Goal: Information Seeking & Learning: Learn about a topic

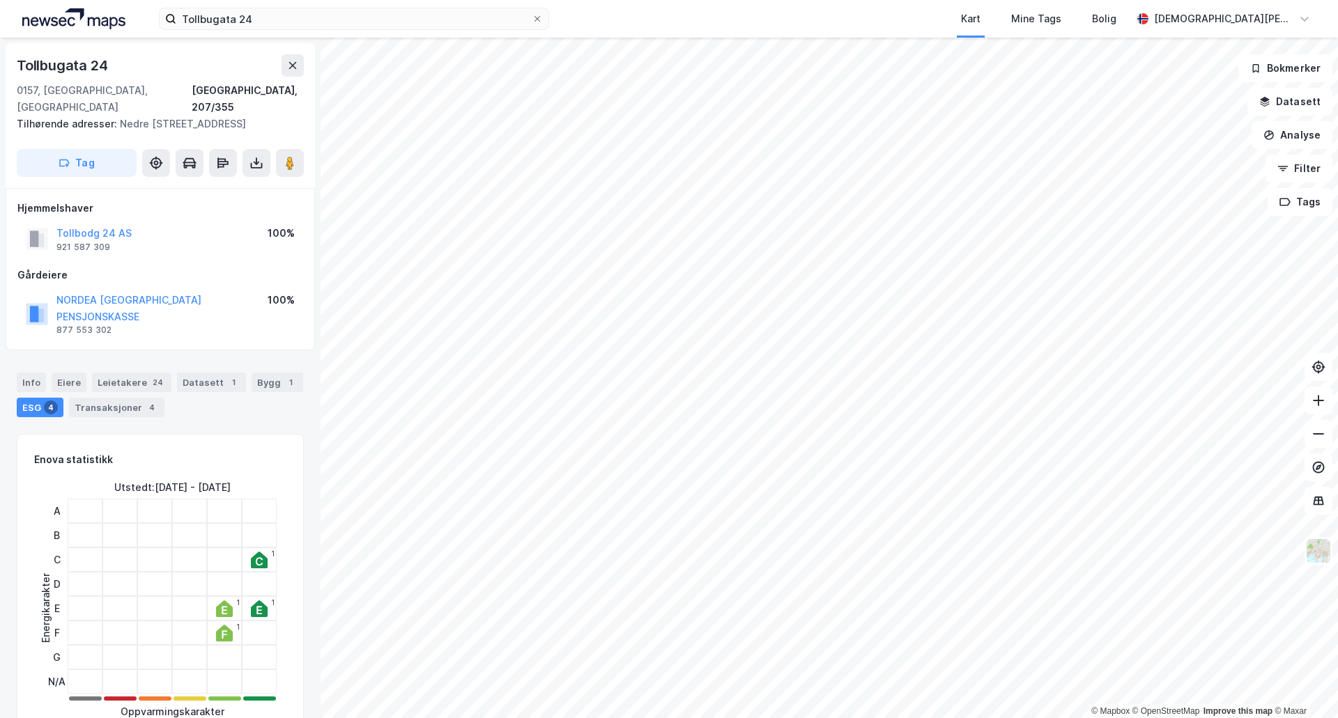
scroll to position [465, 0]
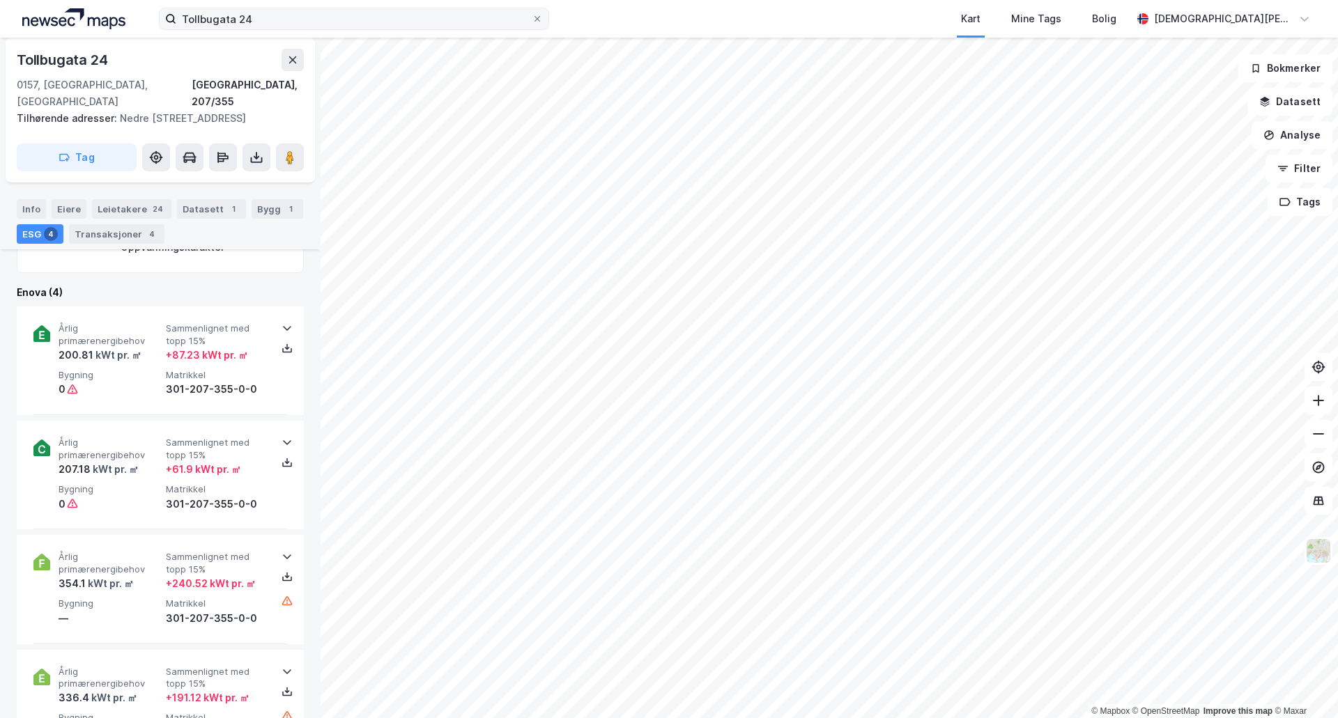
click at [500, 29] on label "Tollbugata 24" at bounding box center [354, 19] width 390 height 22
click at [500, 29] on input "Tollbugata 24" at bounding box center [353, 18] width 355 height 21
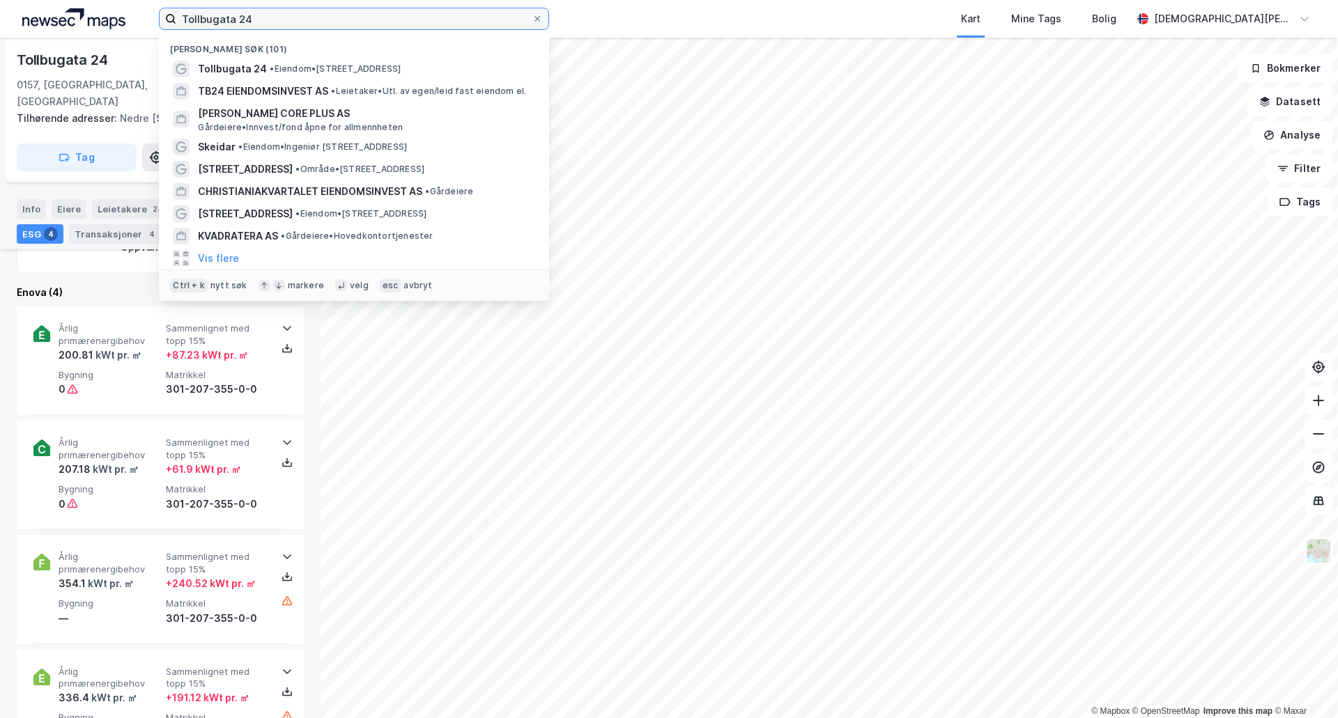
click at [493, 21] on input "Tollbugata 24" at bounding box center [353, 18] width 355 height 21
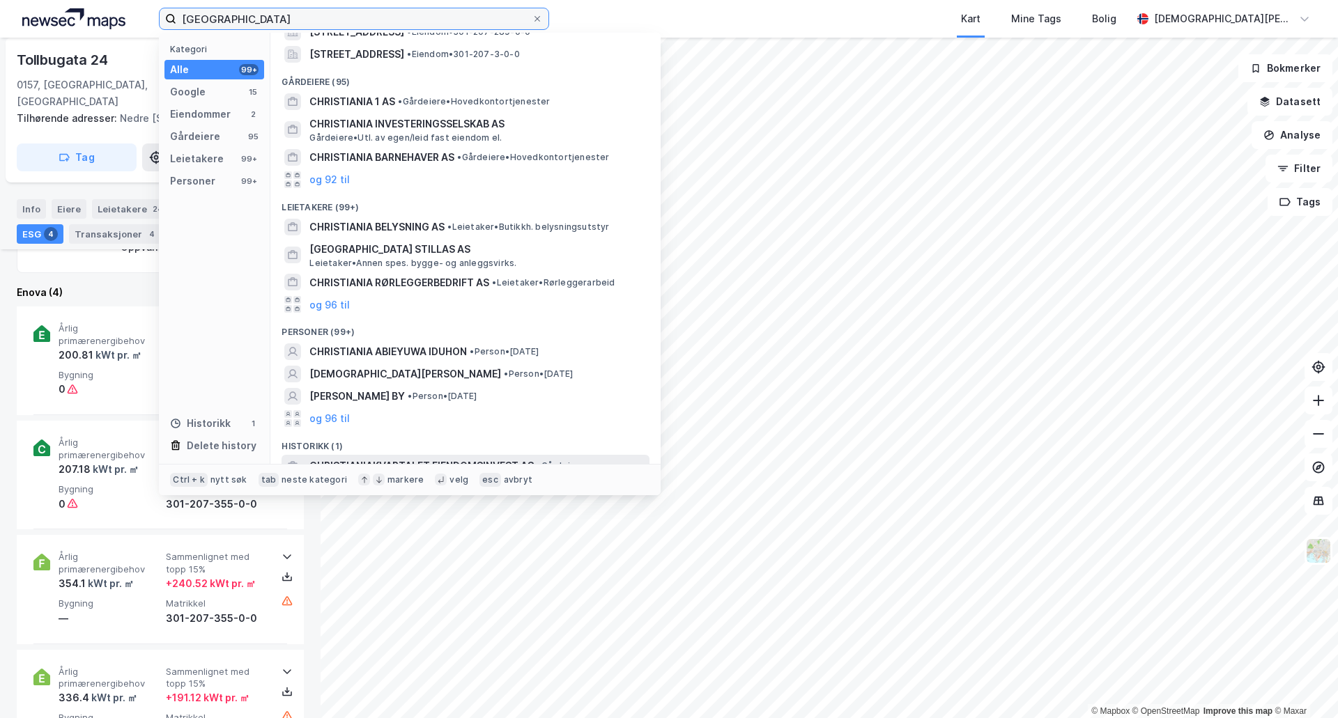
scroll to position [165, 0]
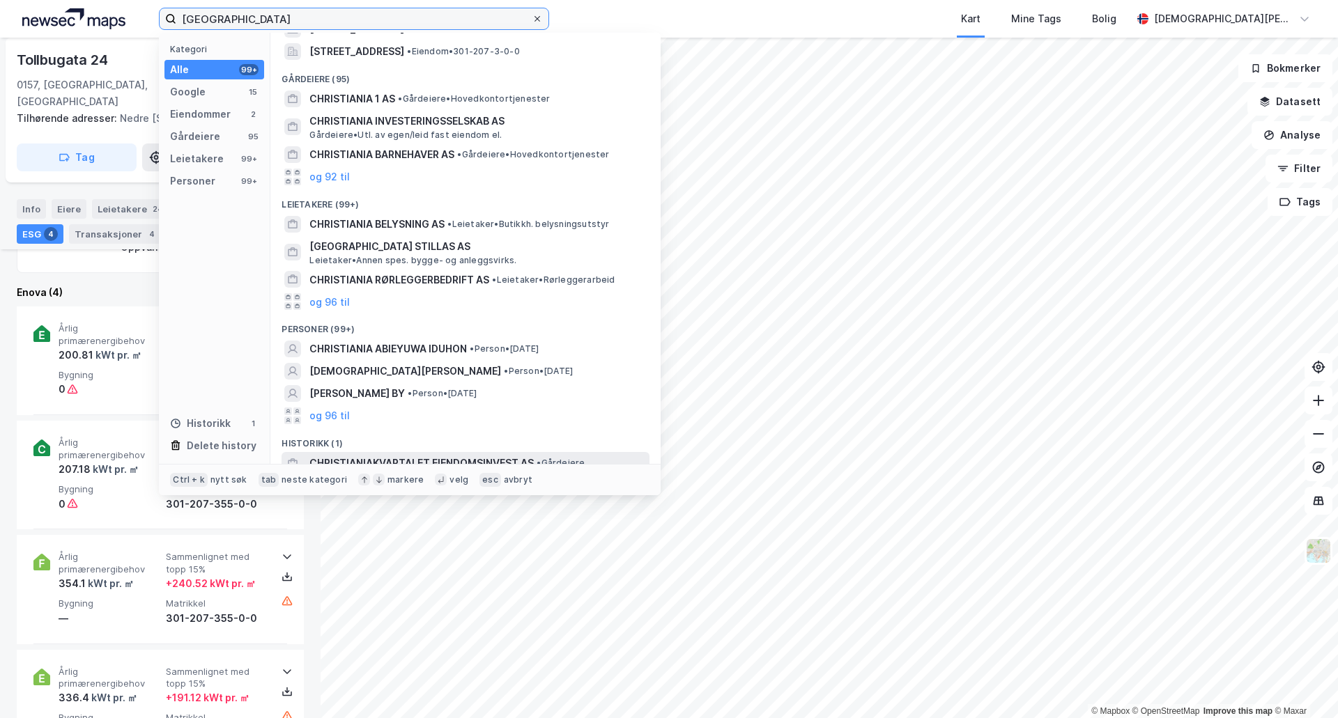
type input "[GEOGRAPHIC_DATA]"
click at [541, 17] on icon at bounding box center [537, 19] width 8 height 8
click at [532, 17] on input "[GEOGRAPHIC_DATA]" at bounding box center [353, 18] width 355 height 21
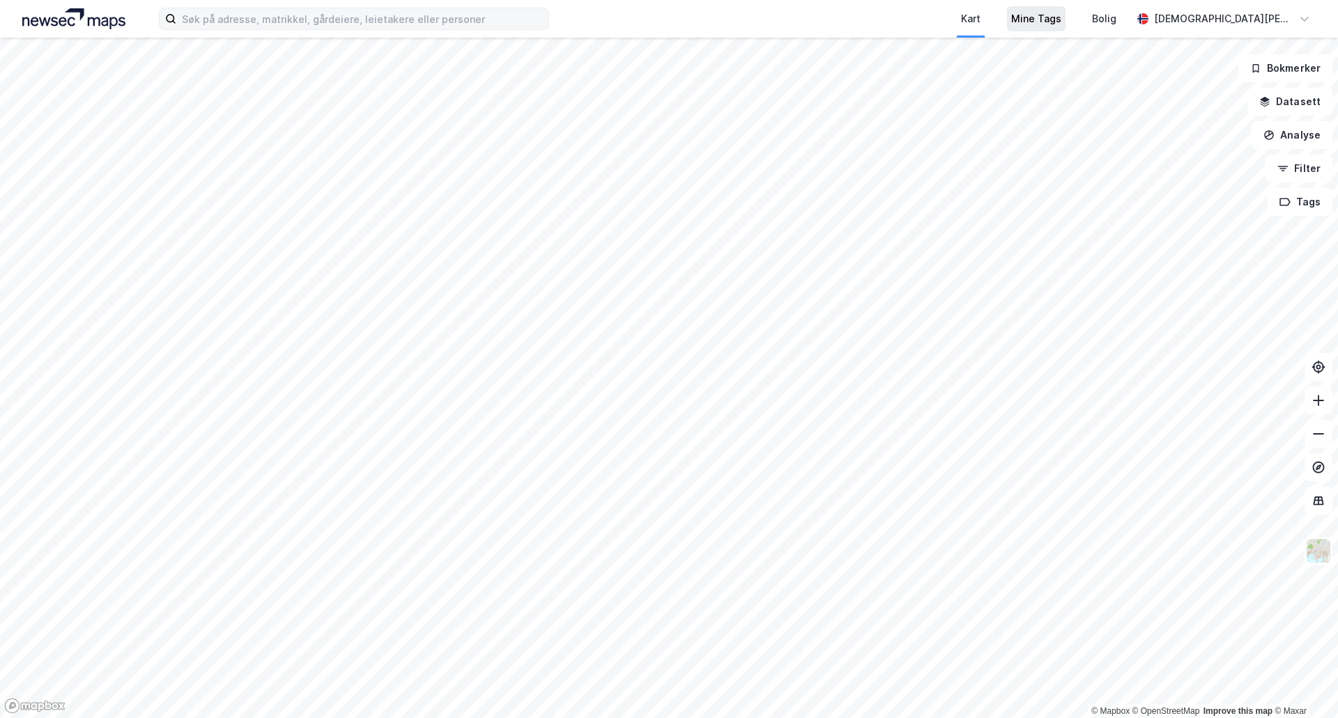
click at [1083, 27] on div "Kart Mine Tags Bolig [PERSON_NAME] © Mapbox © OpenStreetMap Improve this map © …" at bounding box center [669, 359] width 1338 height 718
click at [799, 24] on div "Kart Mine Tags Bolig [PERSON_NAME] © Mapbox © OpenStreetMap Improve this map © …" at bounding box center [669, 359] width 1338 height 718
click at [933, 0] on html "Kart Mine Tags Bolig [PERSON_NAME] © Mapbox © OpenStreetMap Improve this map © …" at bounding box center [669, 359] width 1338 height 718
click at [653, 718] on html "Kart Mine Tags Bolig [PERSON_NAME] © Mapbox © OpenStreetMap Improve this map © …" at bounding box center [669, 359] width 1338 height 718
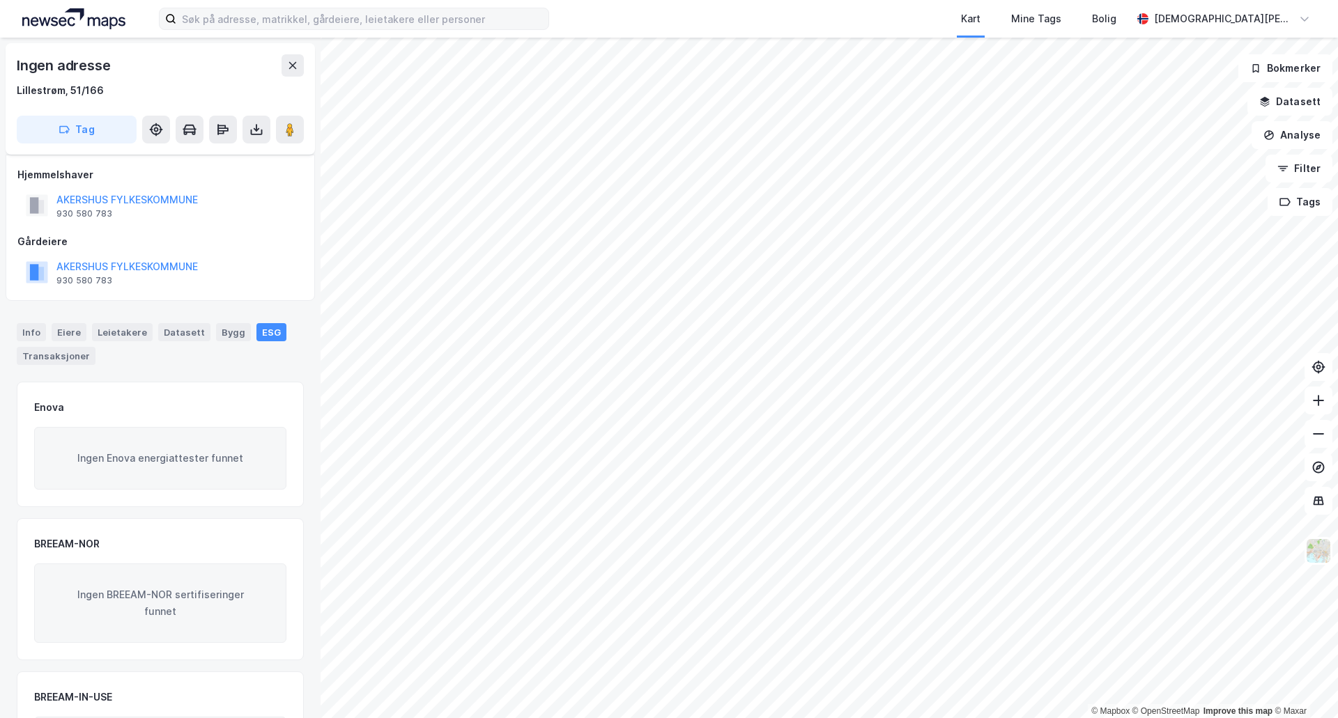
scroll to position [112, 0]
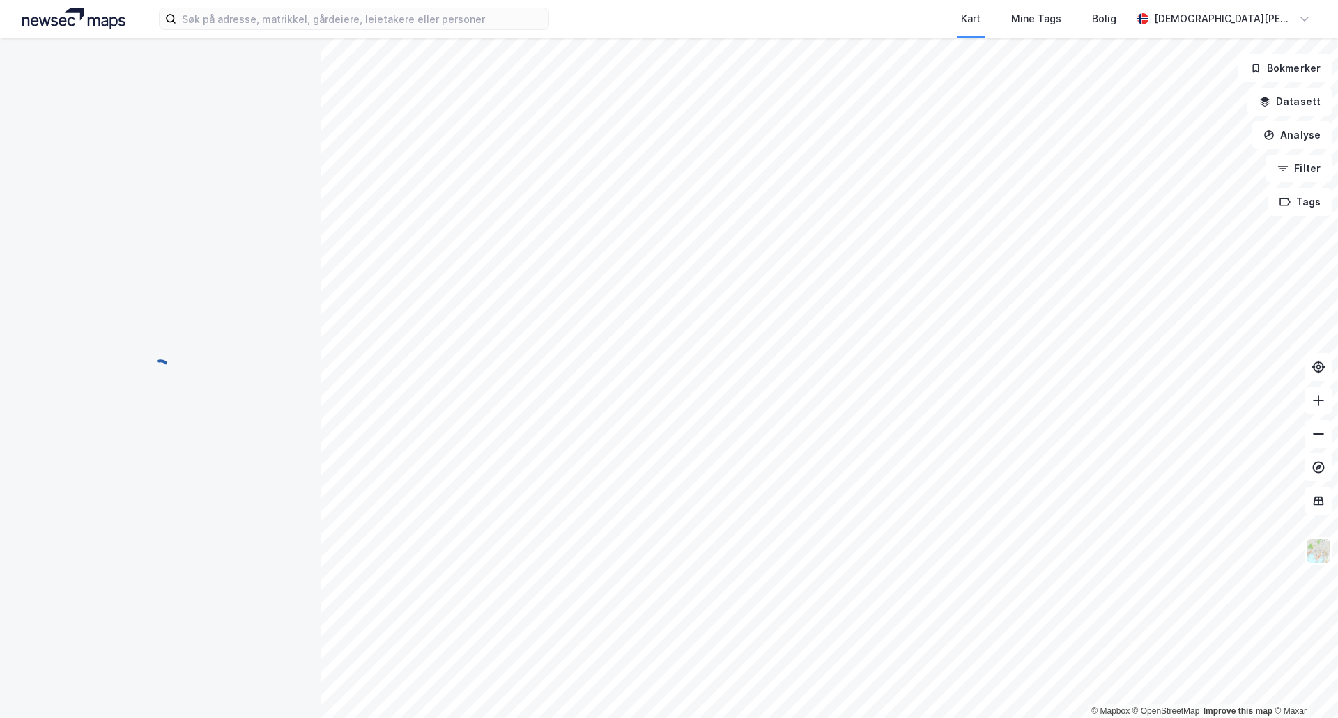
scroll to position [43, 0]
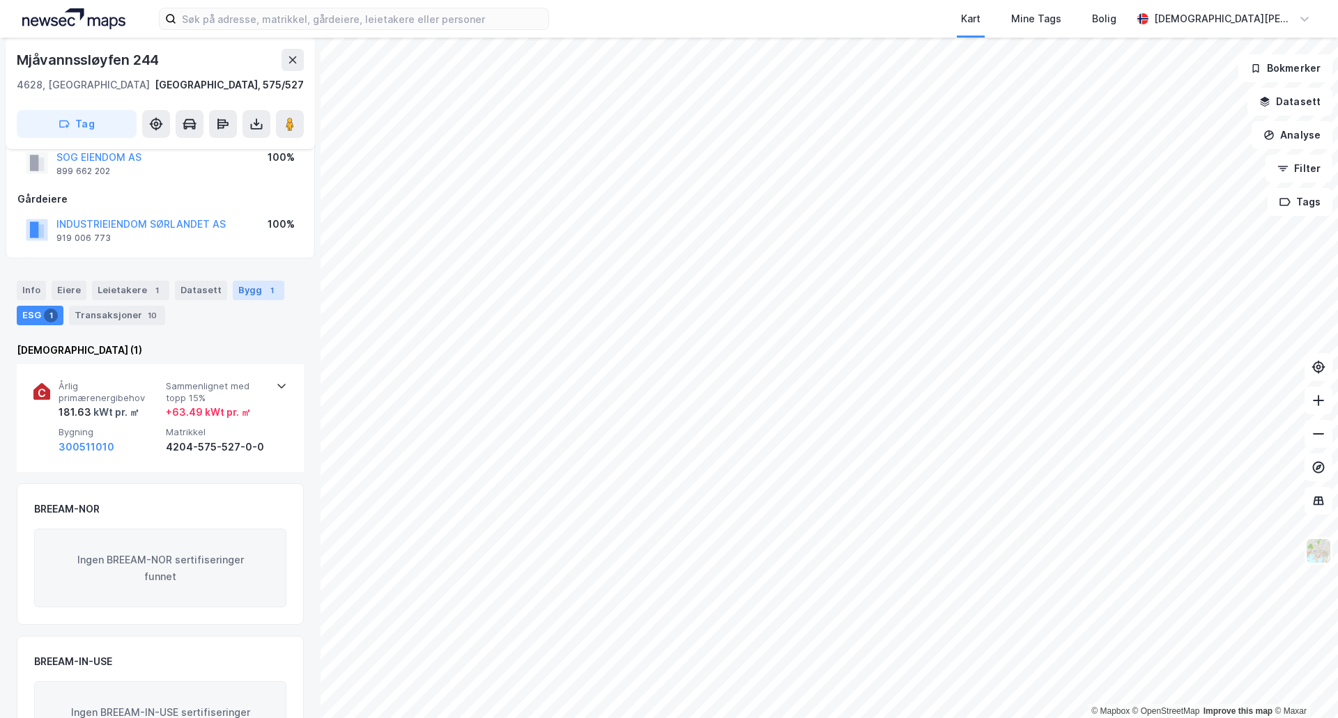
click at [243, 295] on div "Bygg 1" at bounding box center [259, 291] width 52 height 20
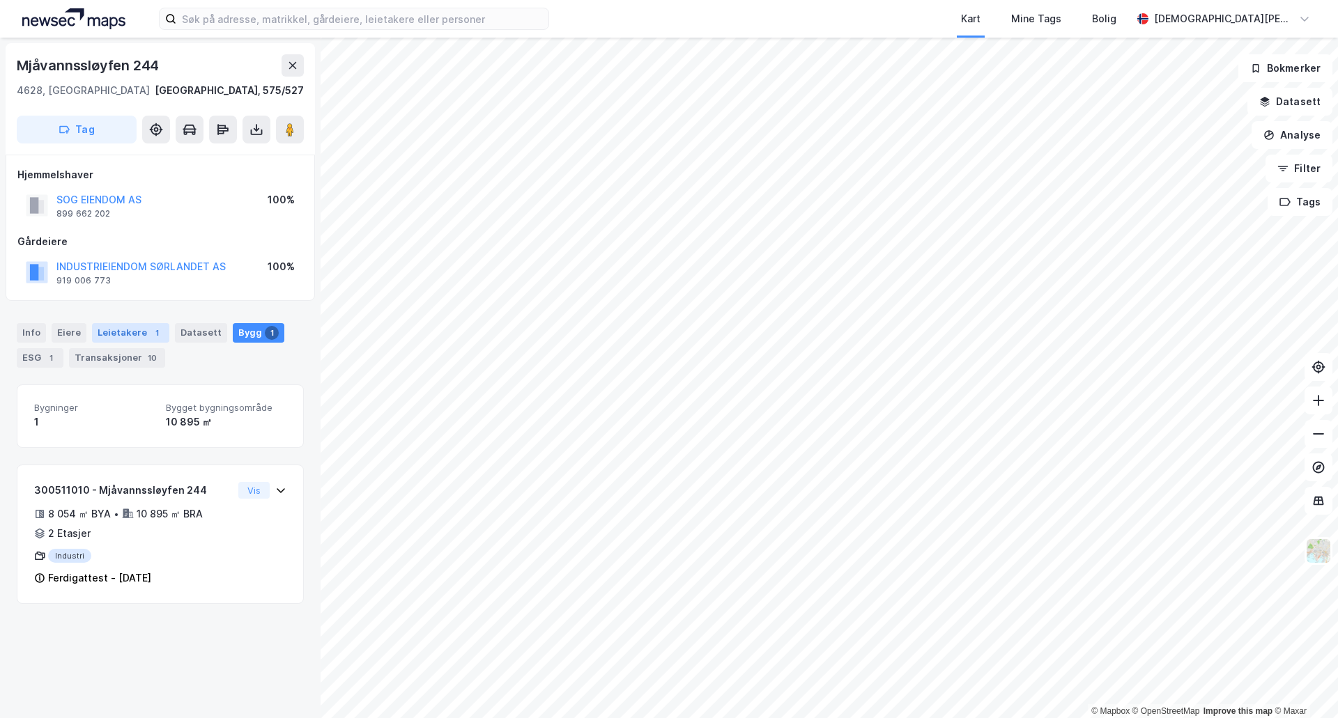
click at [140, 338] on div "Leietakere 1" at bounding box center [130, 333] width 77 height 20
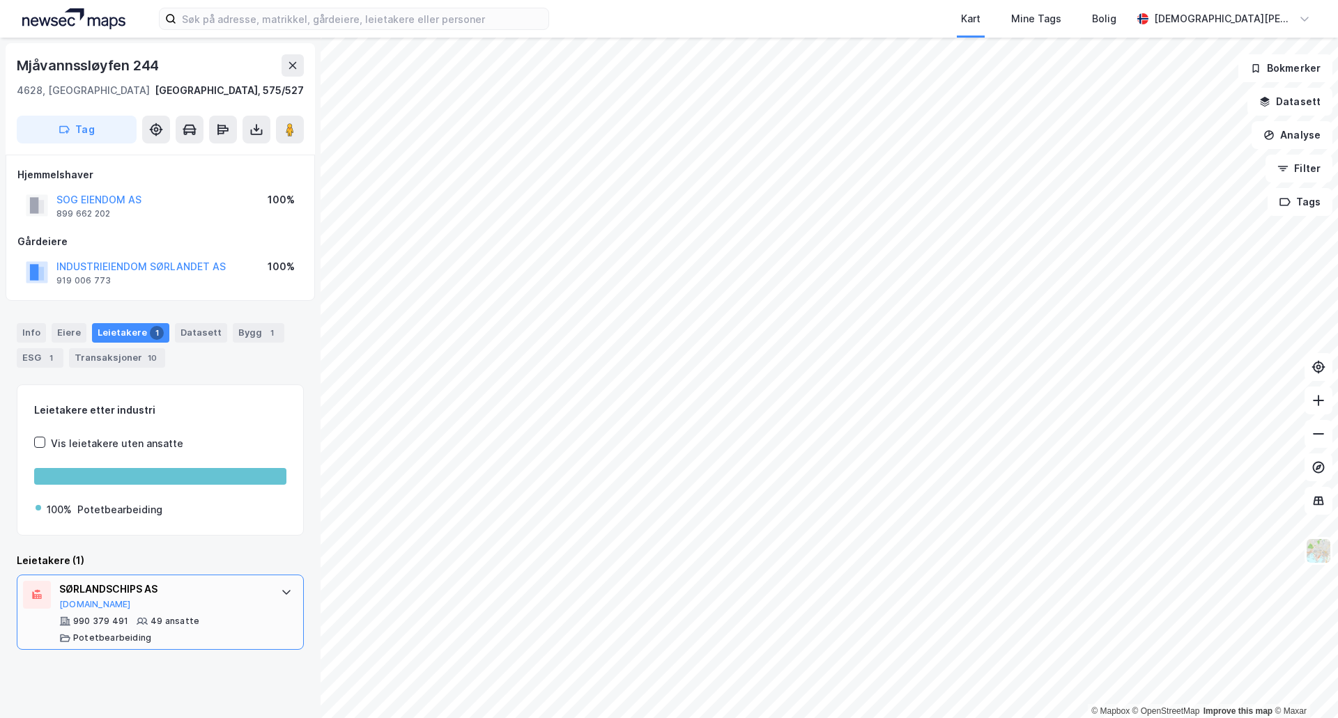
click at [207, 629] on div "990 379 491 49 ansatte Potetbearbeiding" at bounding box center [163, 630] width 208 height 28
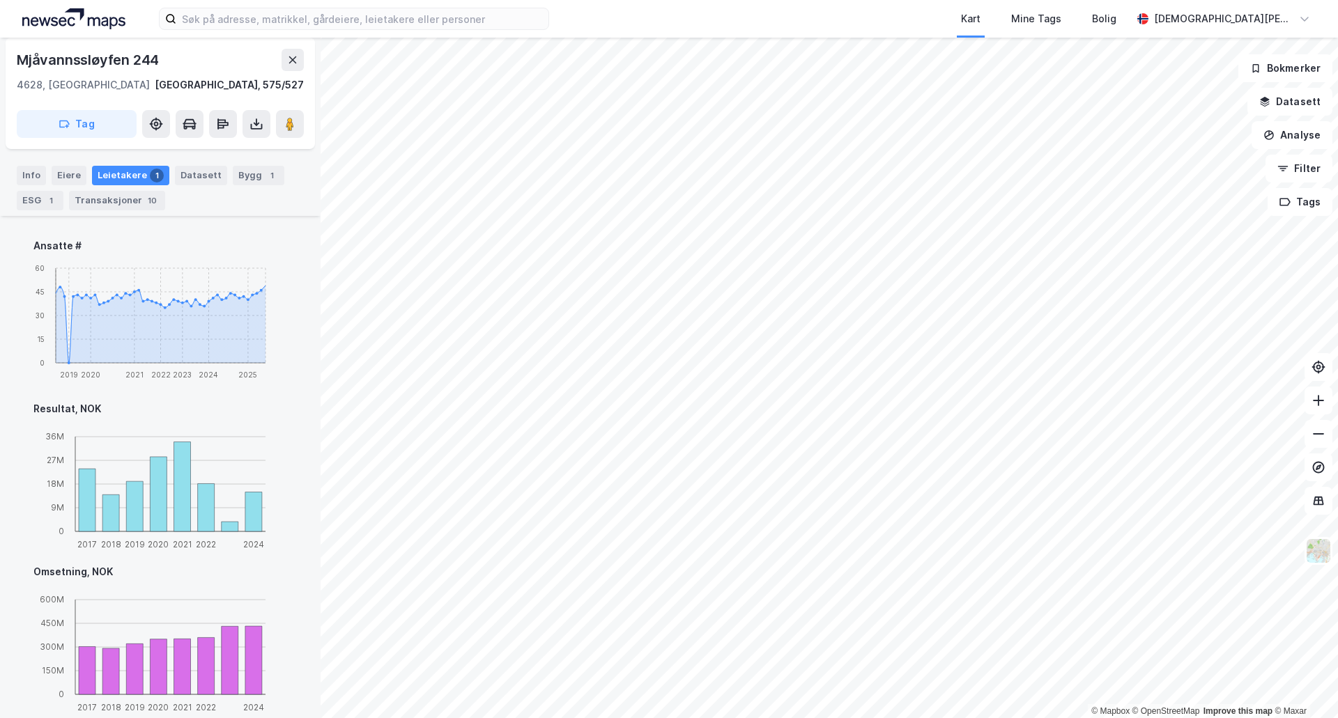
scroll to position [542, 0]
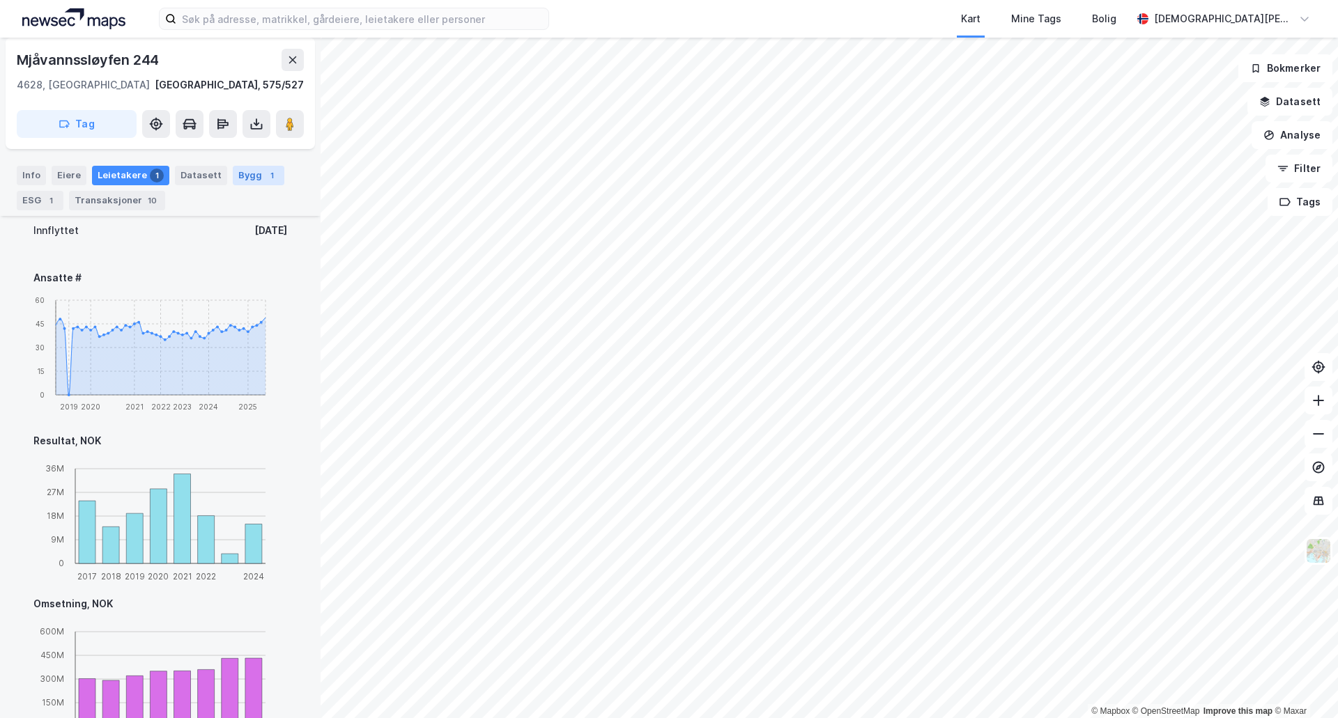
click at [244, 173] on div "Bygg 1" at bounding box center [259, 176] width 52 height 20
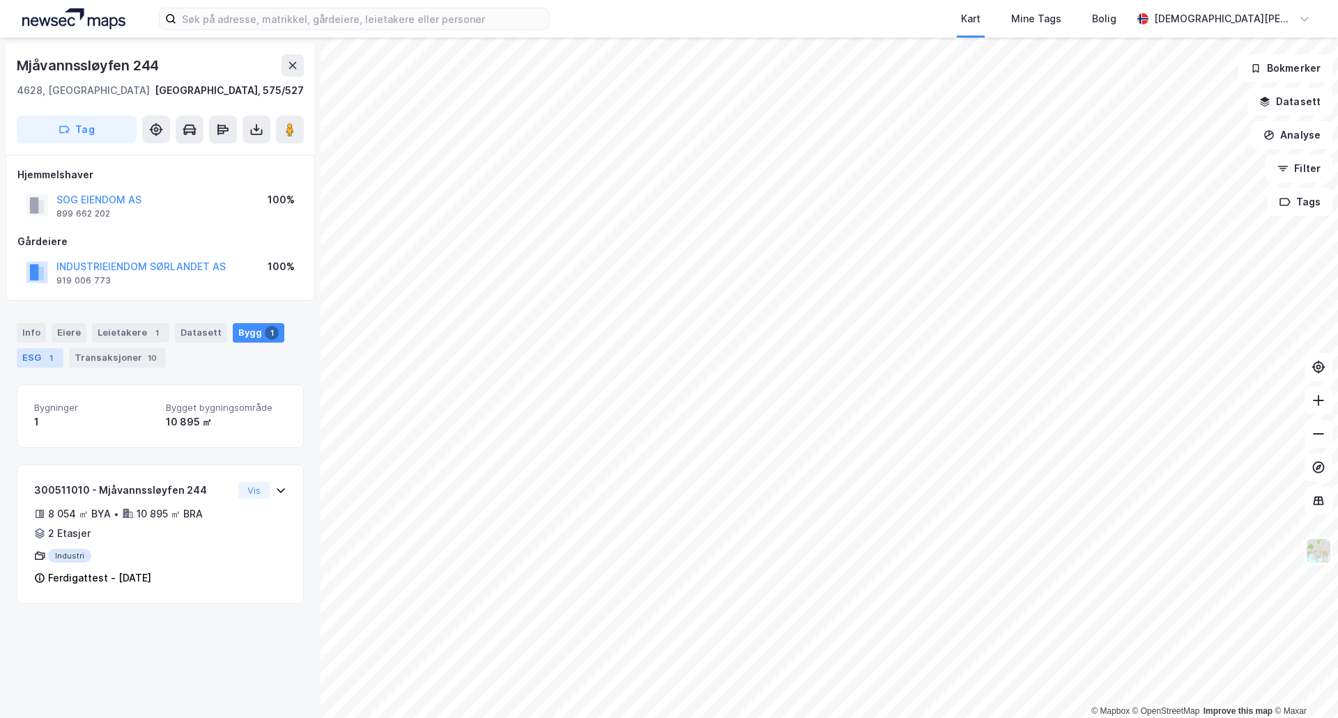
click at [60, 362] on div "ESG 1" at bounding box center [40, 358] width 47 height 20
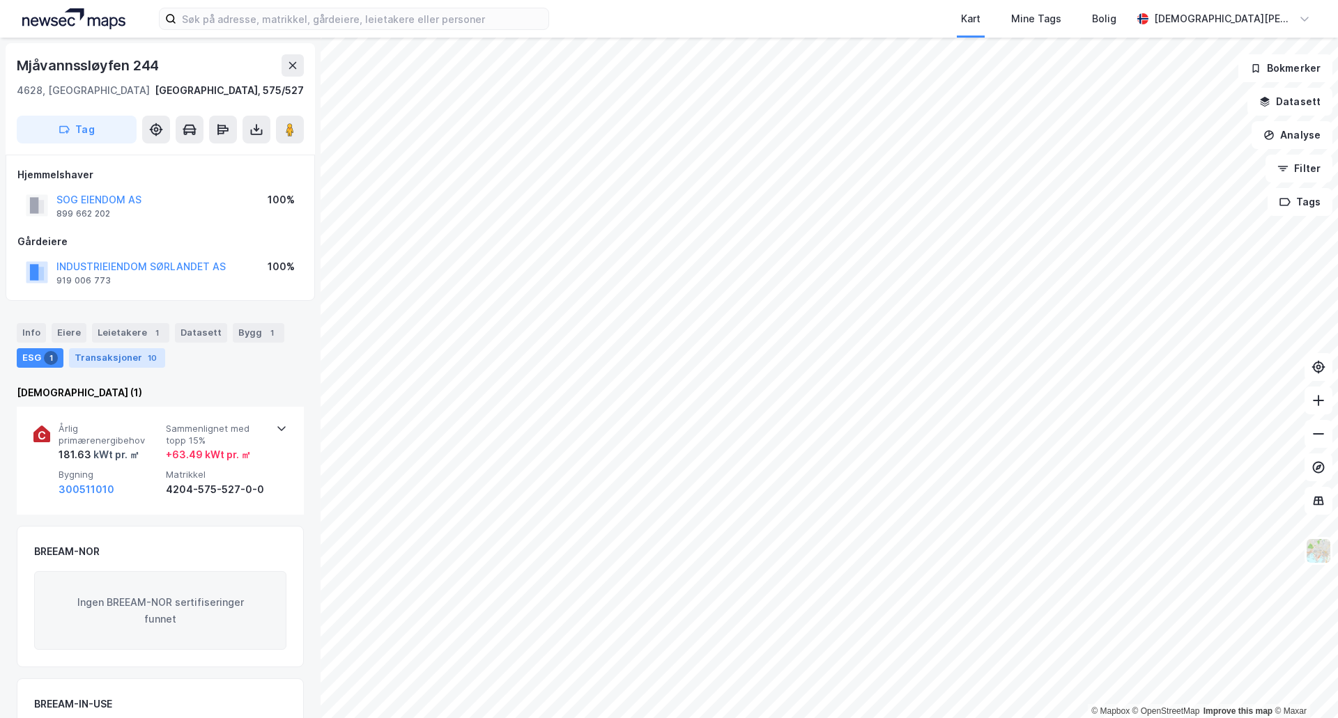
click at [102, 357] on div "Transaksjoner 10" at bounding box center [117, 358] width 96 height 20
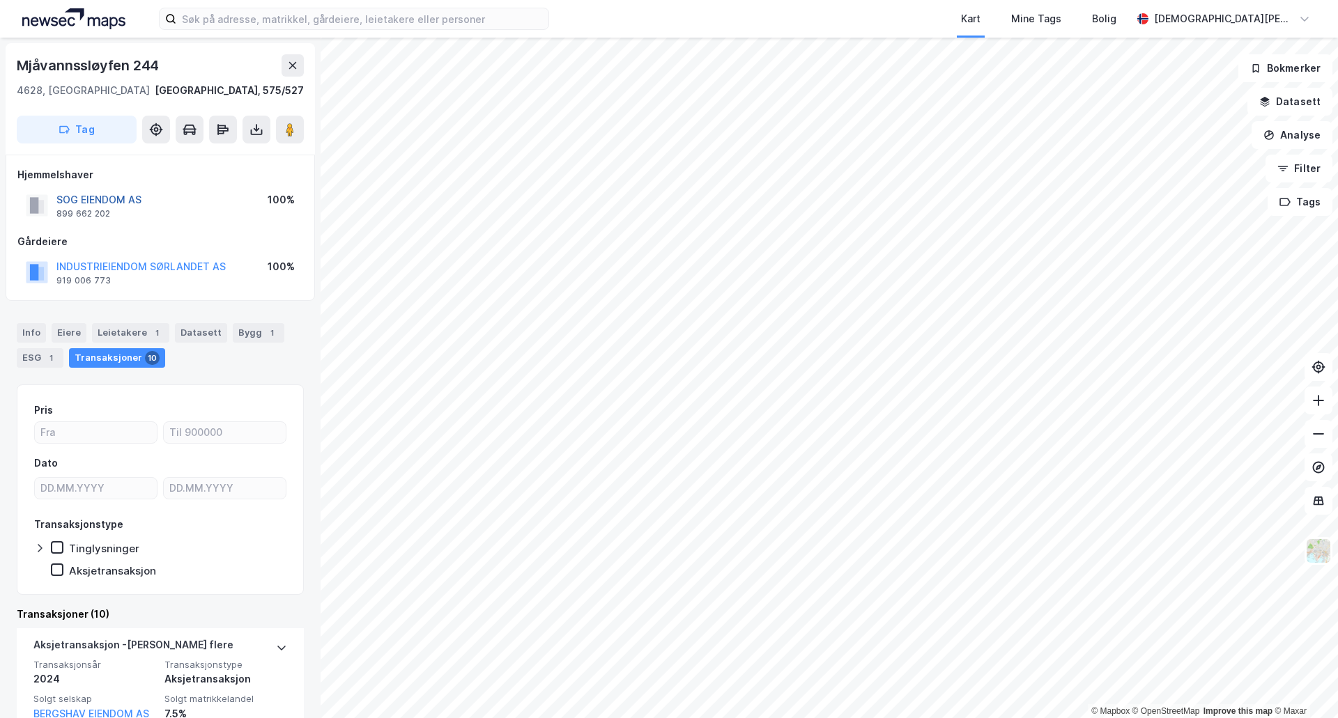
click at [0, 0] on button "SOG EIENDOM AS" at bounding box center [0, 0] width 0 height 0
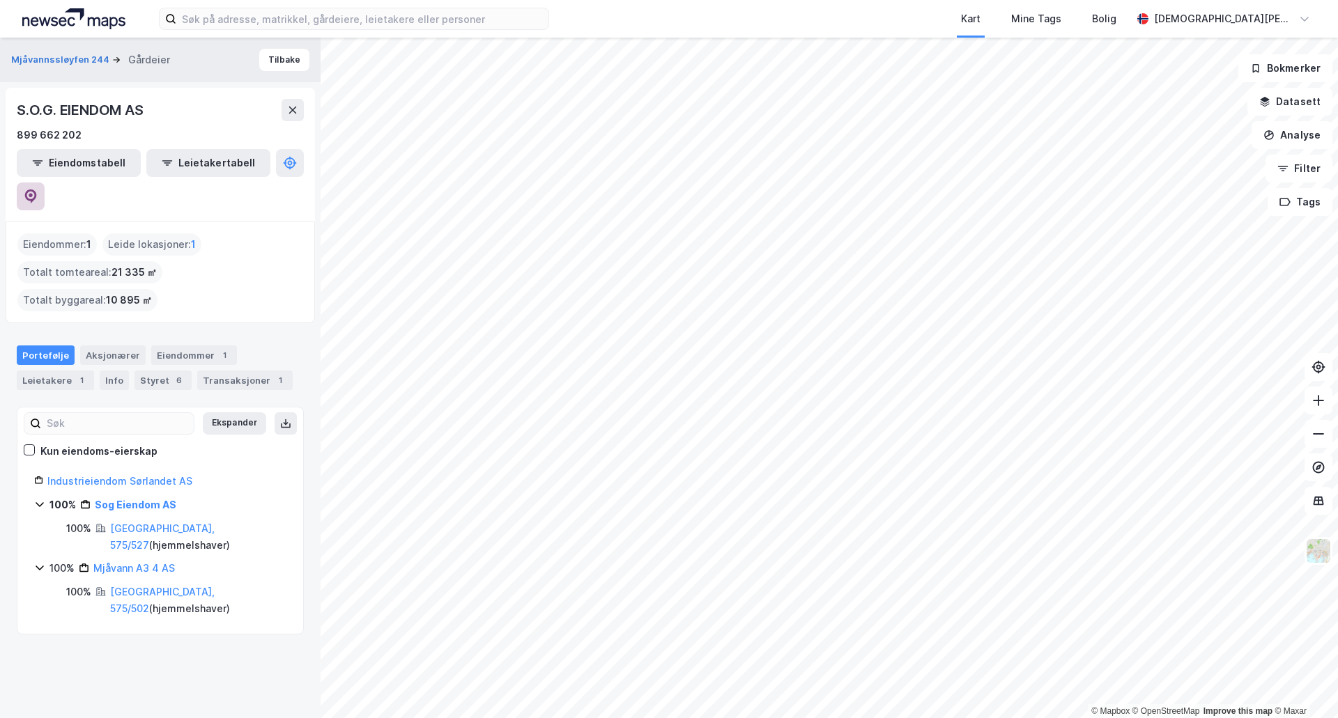
click at [45, 183] on button at bounding box center [31, 197] width 28 height 28
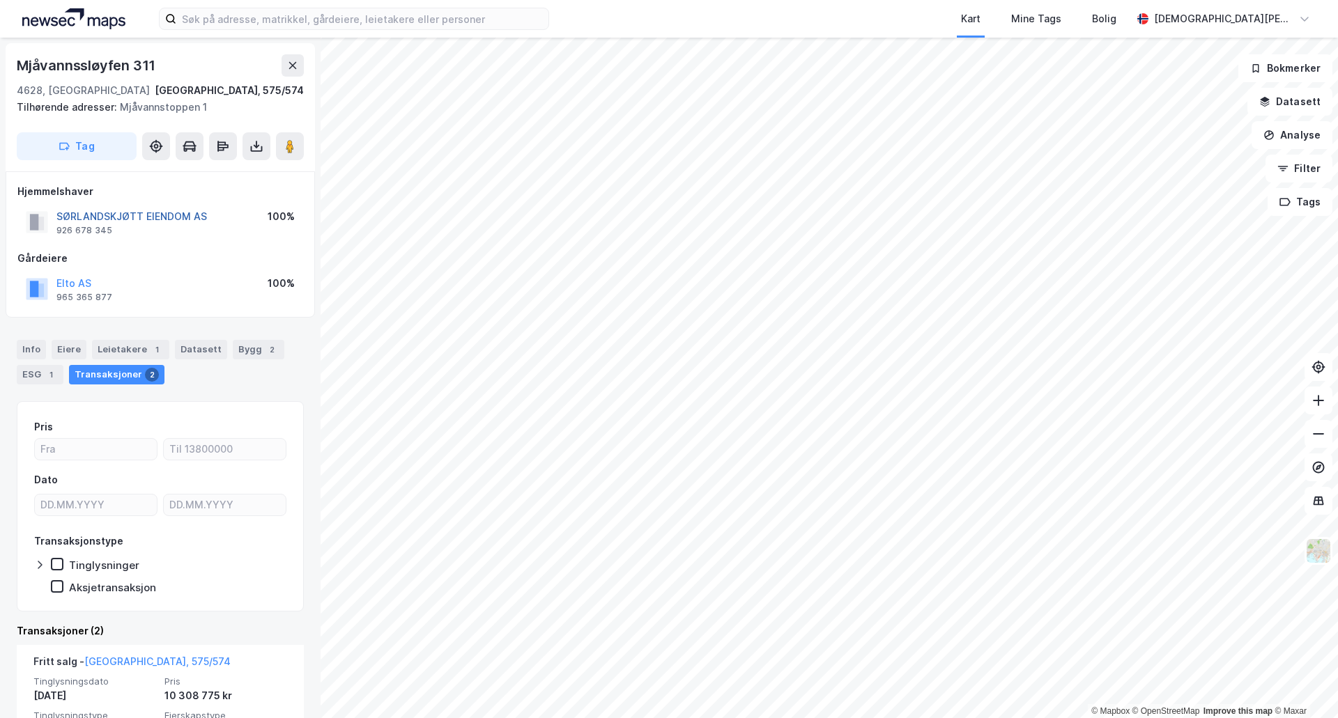
click at [0, 0] on button "SØRLANDSKJØTT EIENDOM AS" at bounding box center [0, 0] width 0 height 0
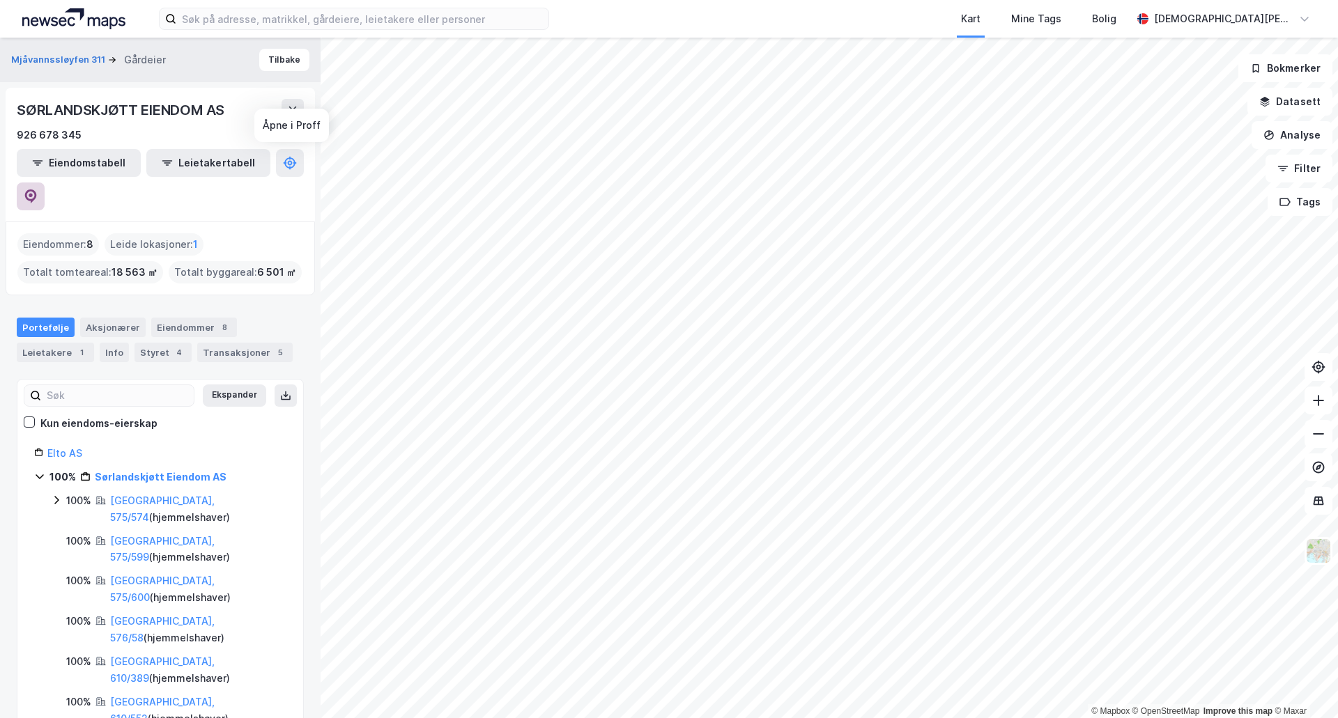
click at [38, 190] on icon at bounding box center [31, 197] width 14 height 14
click at [273, 65] on button "Tilbake" at bounding box center [284, 60] width 50 height 22
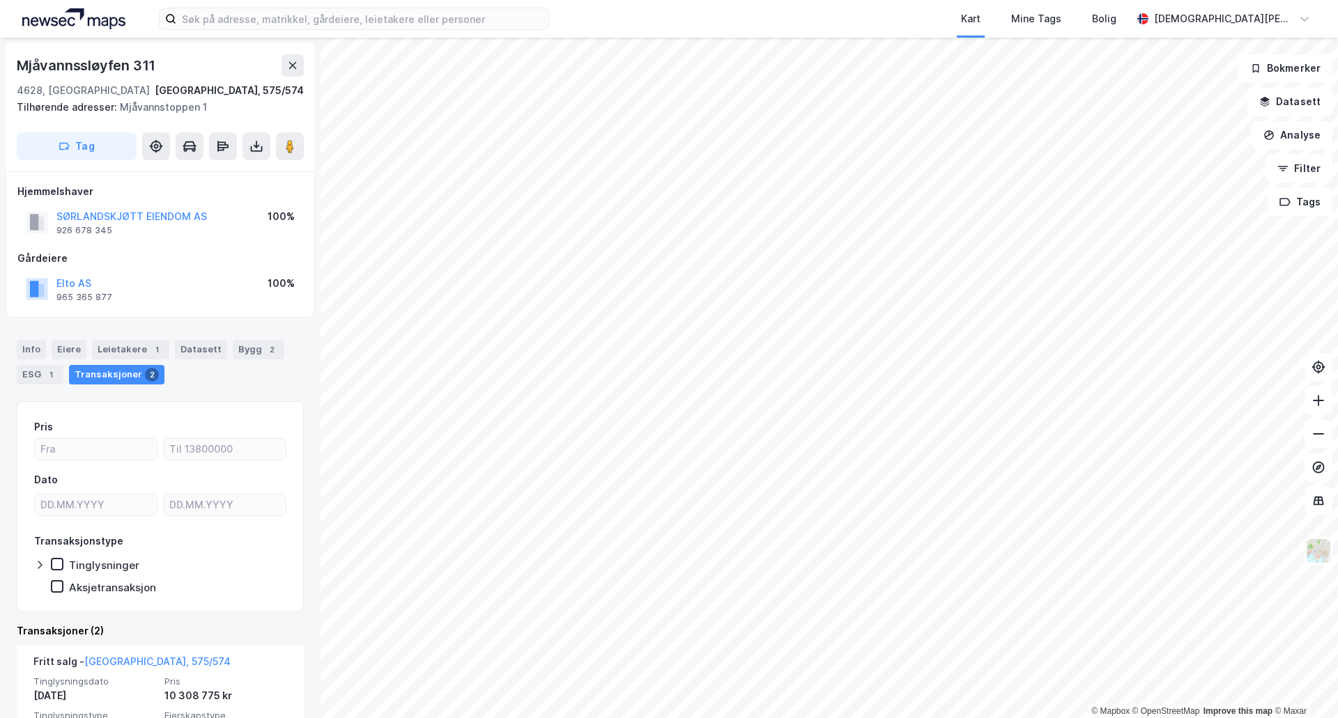
click at [132, 335] on div "Info [PERSON_NAME] 1 Datasett Bygg 2 ESG 1 Transaksjoner 2" at bounding box center [160, 356] width 321 height 67
click at [132, 336] on div "Info [PERSON_NAME] 1 Datasett Bygg 2 ESG 1 Transaksjoner 2" at bounding box center [160, 356] width 321 height 67
click at [144, 346] on div "Leietakere 1" at bounding box center [130, 350] width 77 height 20
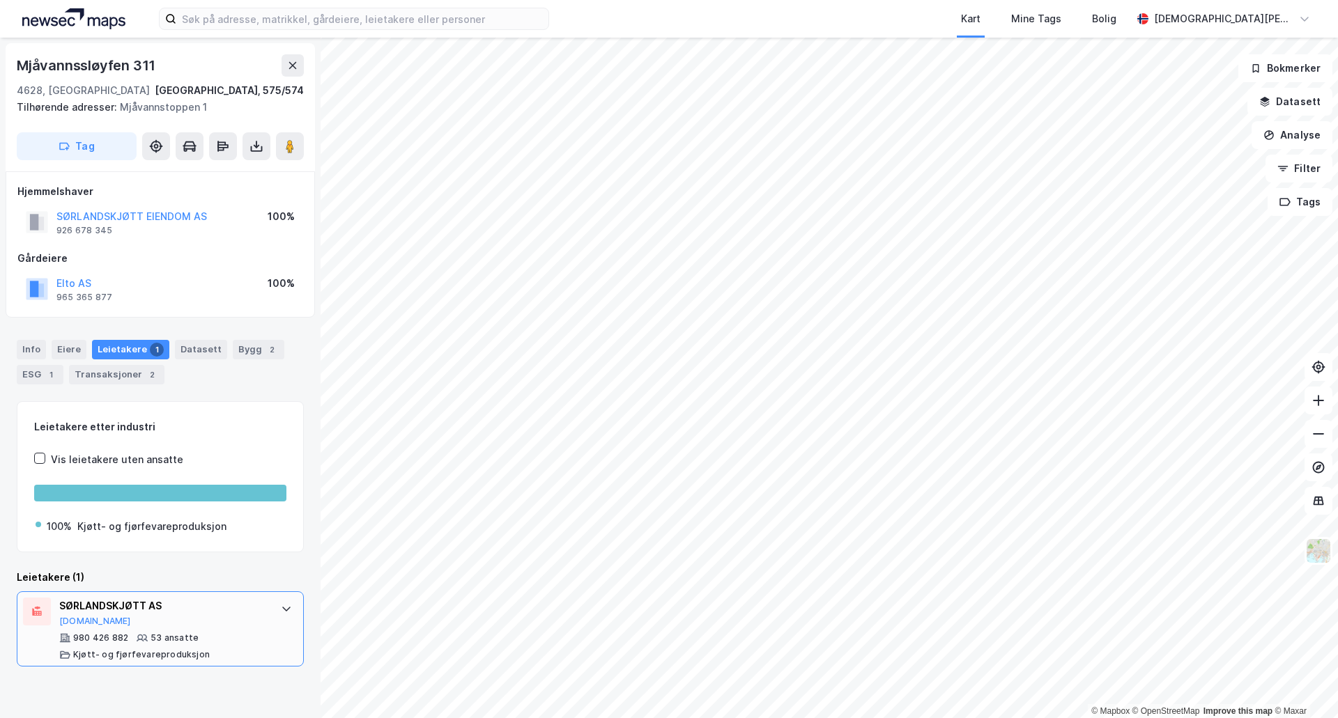
click at [118, 607] on div "SØRLANDSKJØTT AS" at bounding box center [163, 606] width 208 height 17
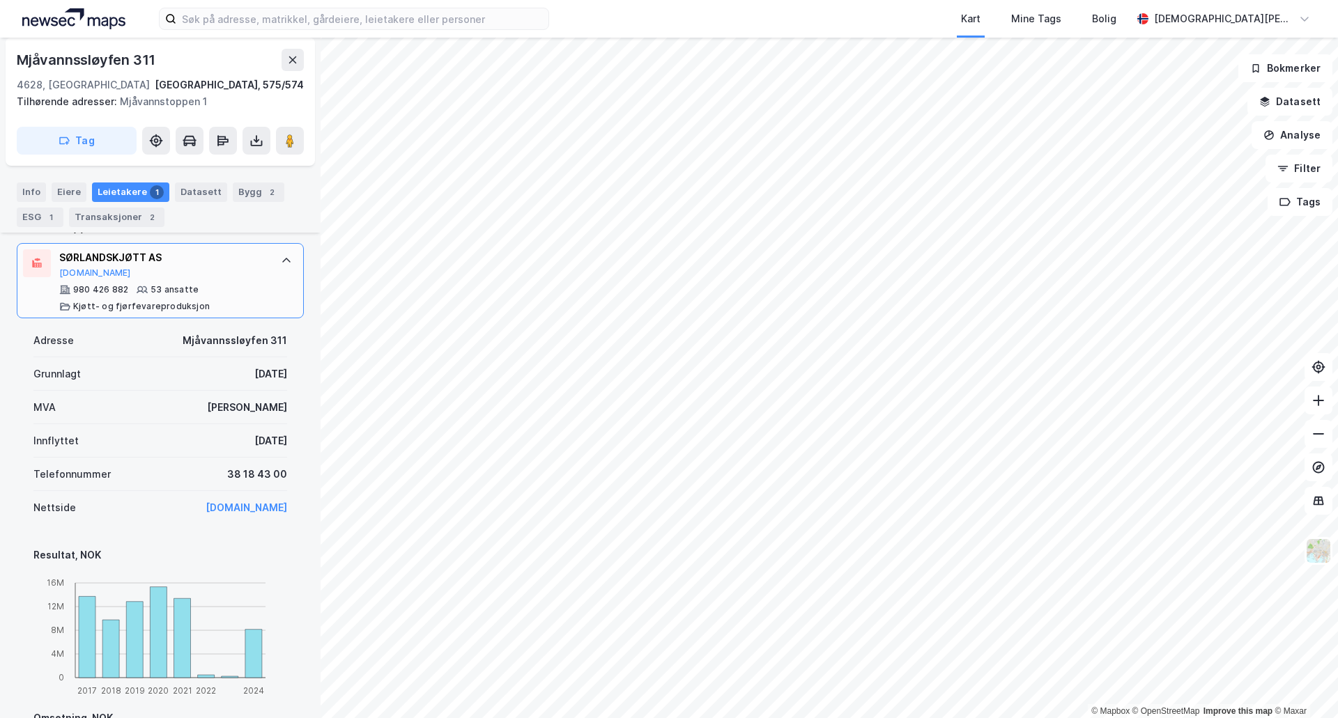
click at [82, 267] on div "SØRLANDSKJØTT AS [DOMAIN_NAME]" at bounding box center [163, 263] width 208 height 29
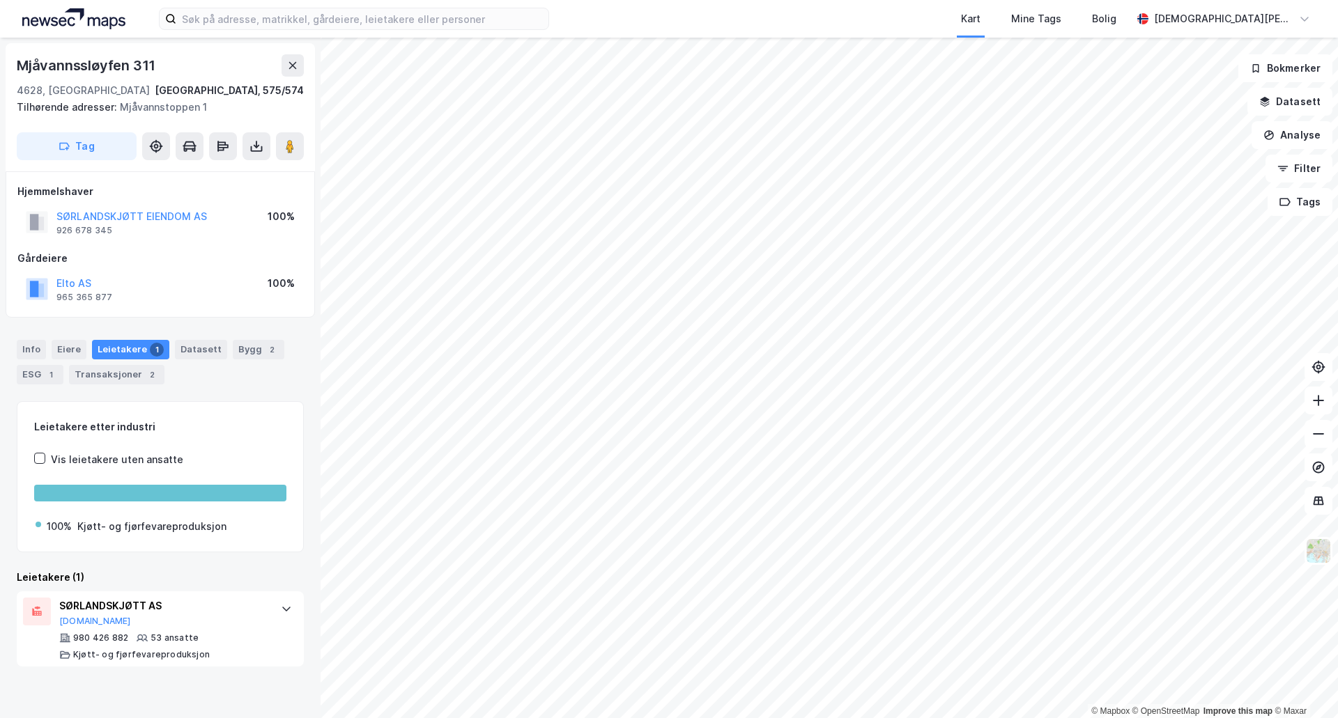
scroll to position [0, 0]
click at [125, 620] on div "SØRLANDSKJØTT AS [DOMAIN_NAME]" at bounding box center [163, 612] width 208 height 29
click at [81, 622] on button "[DOMAIN_NAME]" at bounding box center [95, 621] width 72 height 11
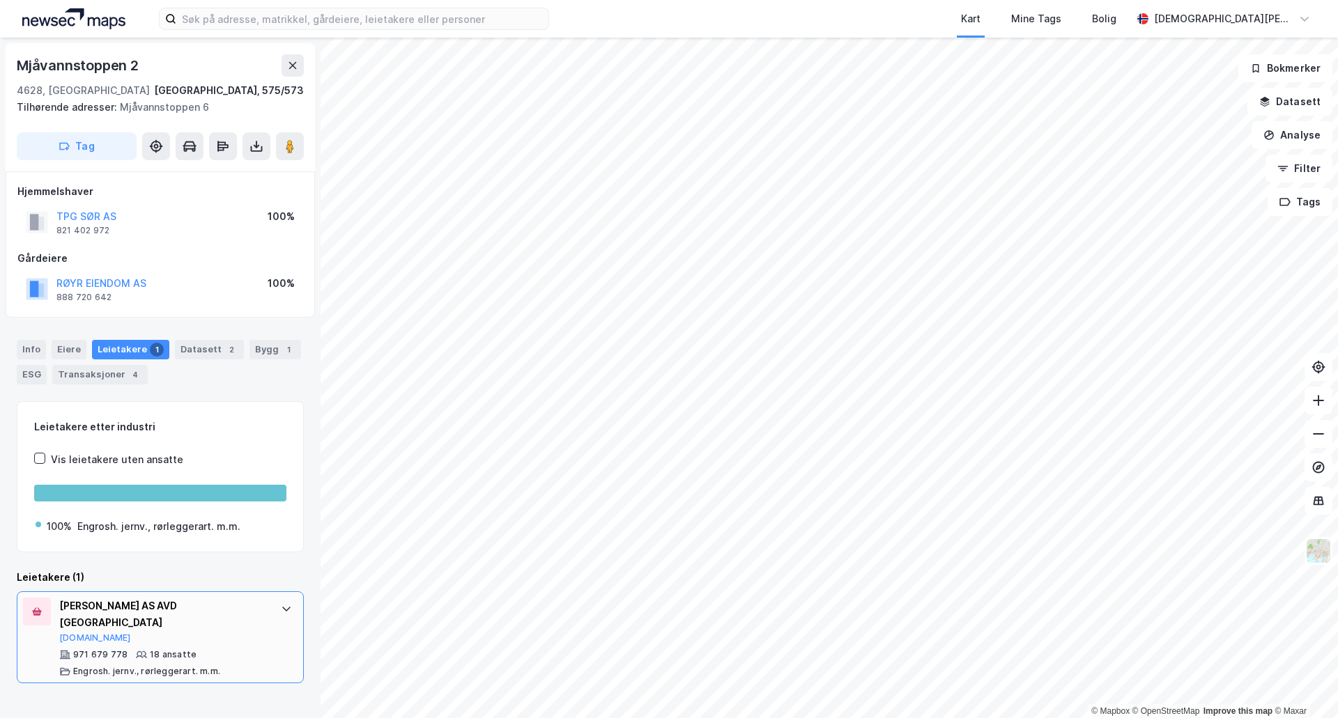
click at [266, 633] on div "[PERSON_NAME] AS AVD KRISTIANSAND [DOMAIN_NAME] 971 679 778 18 ansatte Engrosh.…" at bounding box center [160, 638] width 287 height 92
click at [298, 150] on button at bounding box center [290, 146] width 28 height 28
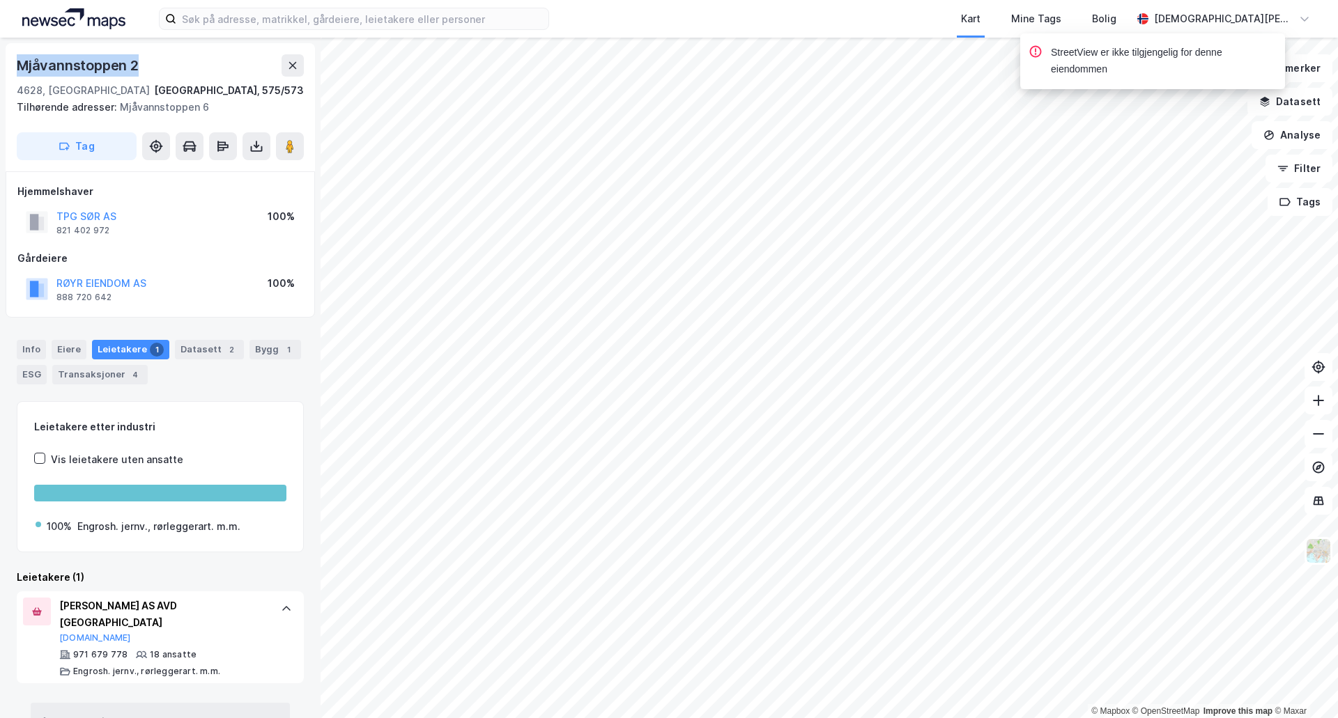
drag, startPoint x: 155, startPoint y: 63, endPoint x: 15, endPoint y: 60, distance: 140.1
click at [15, 60] on div "[STREET_ADDRESS], 575/573 Tilhørende adresser: Mjåvannstoppen 6 Tag" at bounding box center [160, 107] width 309 height 128
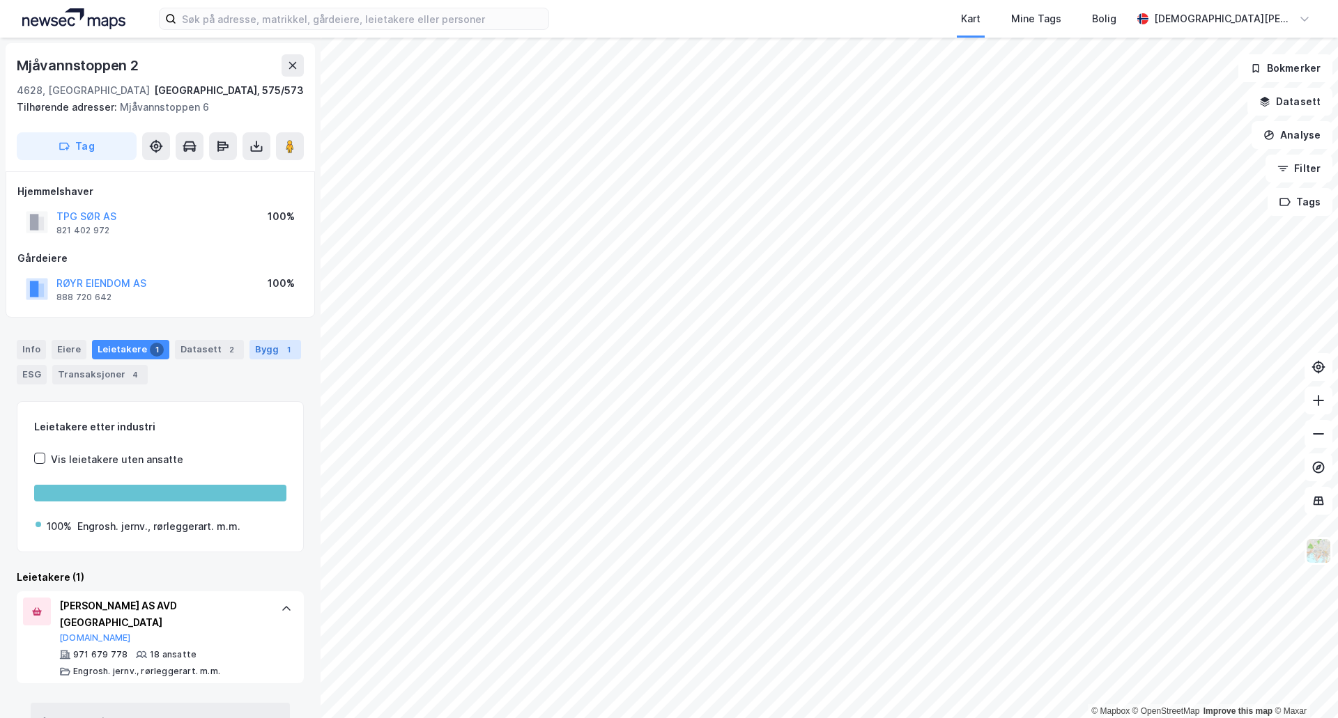
click at [267, 349] on div "Bygg 1" at bounding box center [275, 350] width 52 height 20
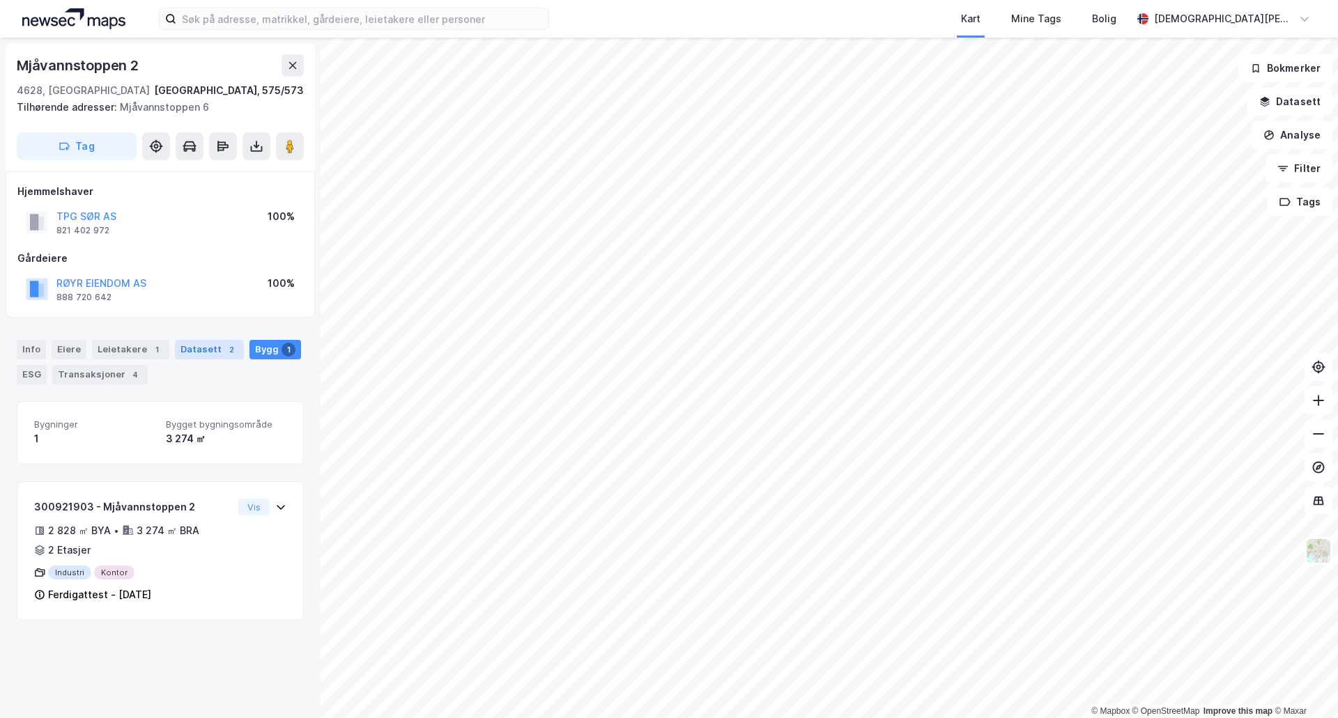
click at [192, 353] on div "Datasett 2" at bounding box center [209, 350] width 69 height 20
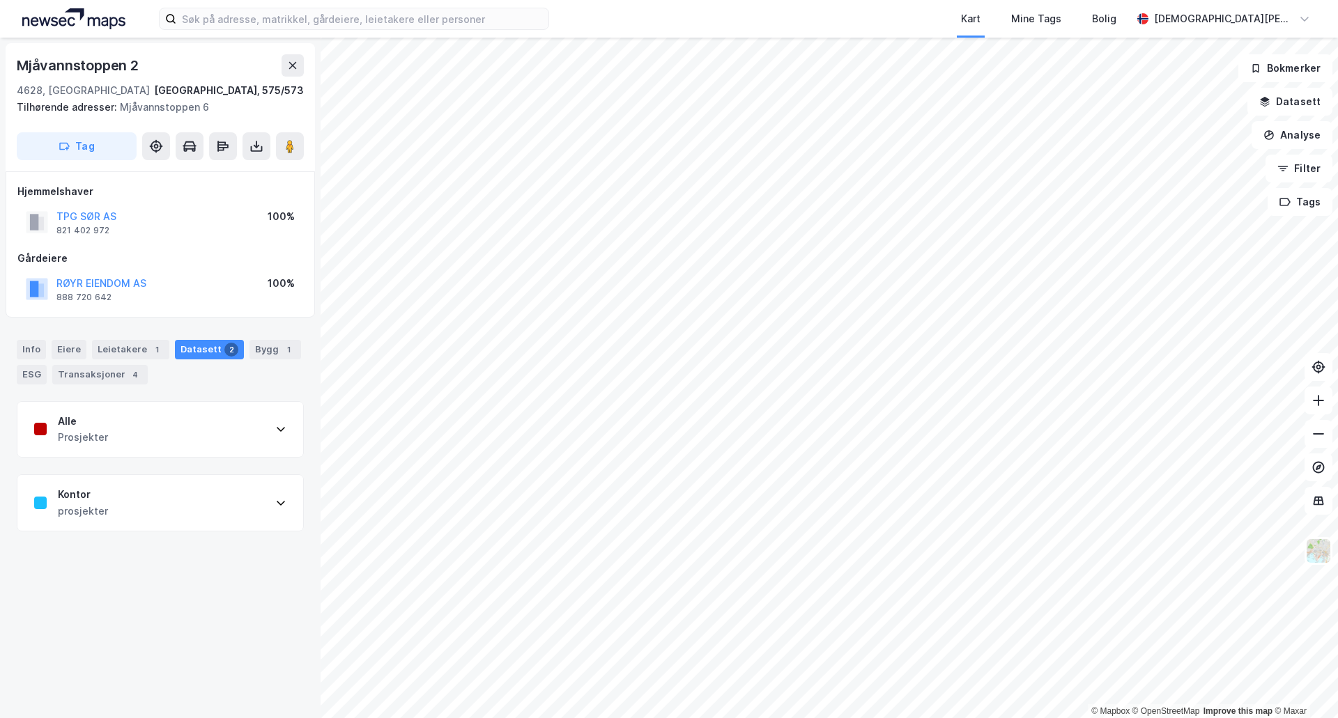
click at [177, 431] on div "Alle Prosjekter" at bounding box center [160, 430] width 286 height 56
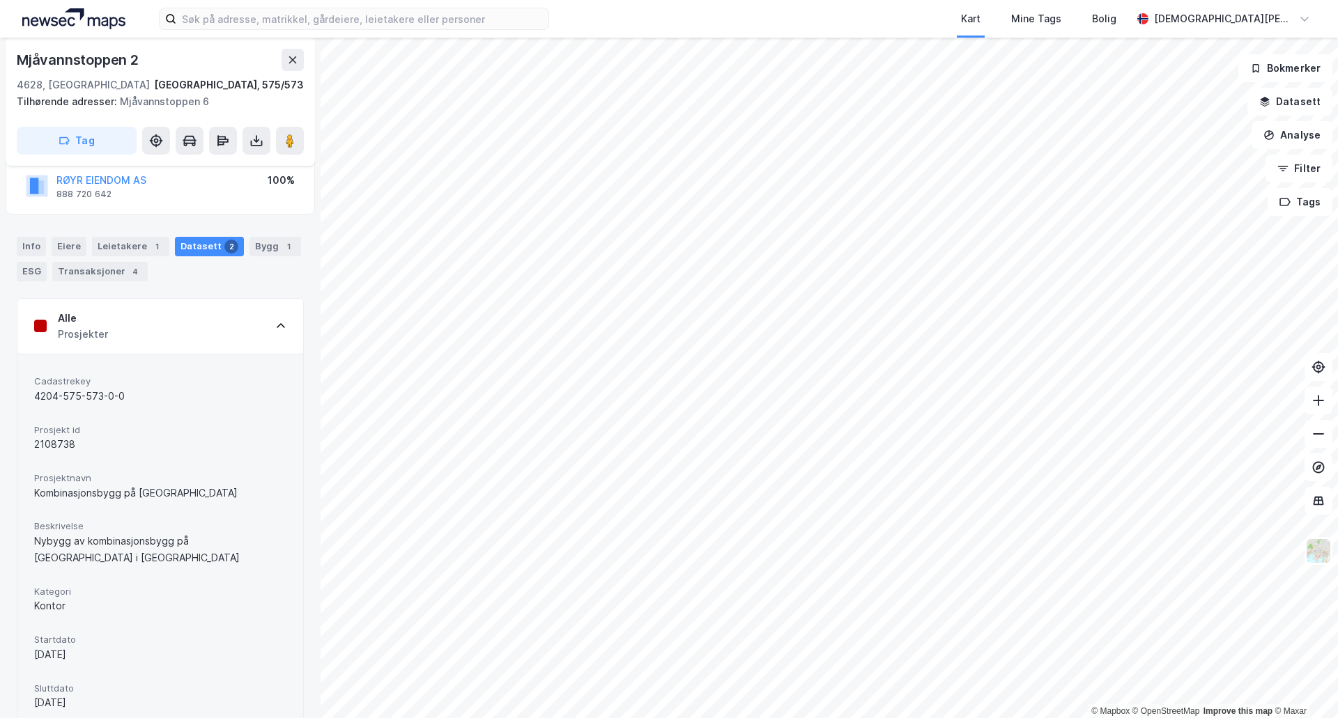
scroll to position [232, 0]
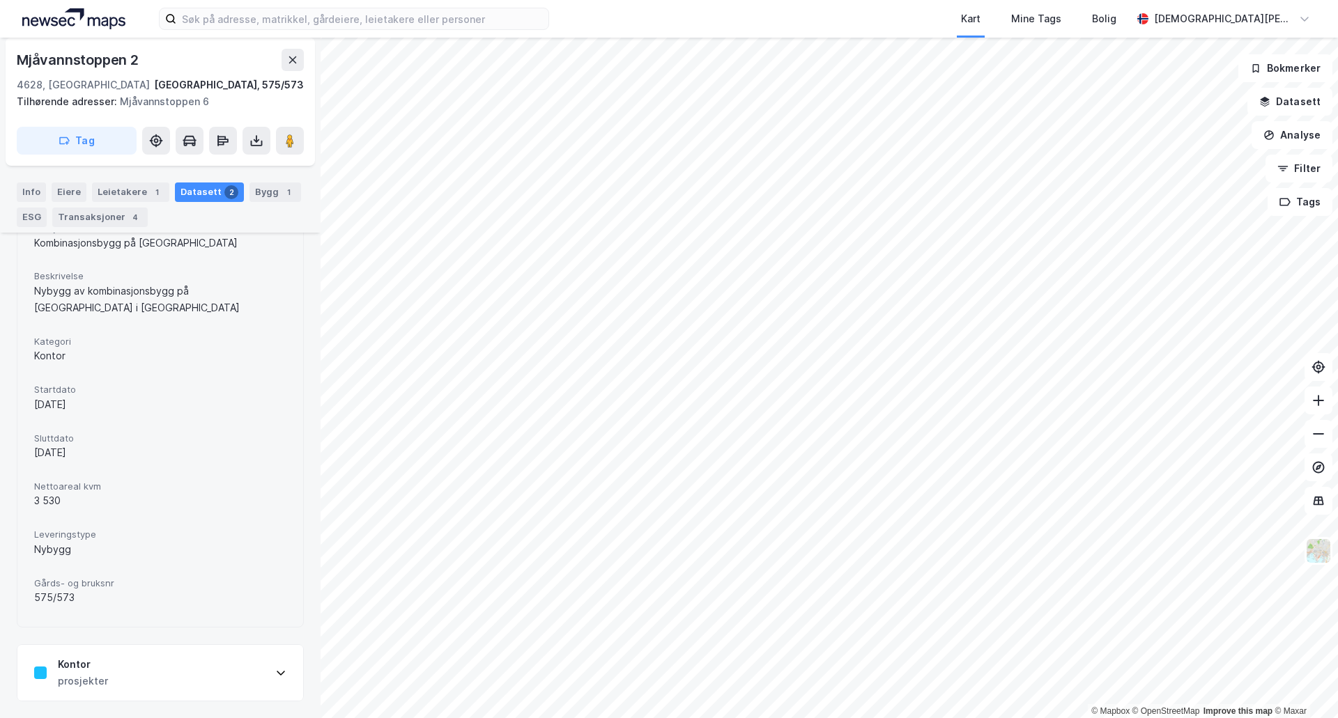
click at [175, 679] on div "Kontor prosjekter" at bounding box center [160, 673] width 286 height 56
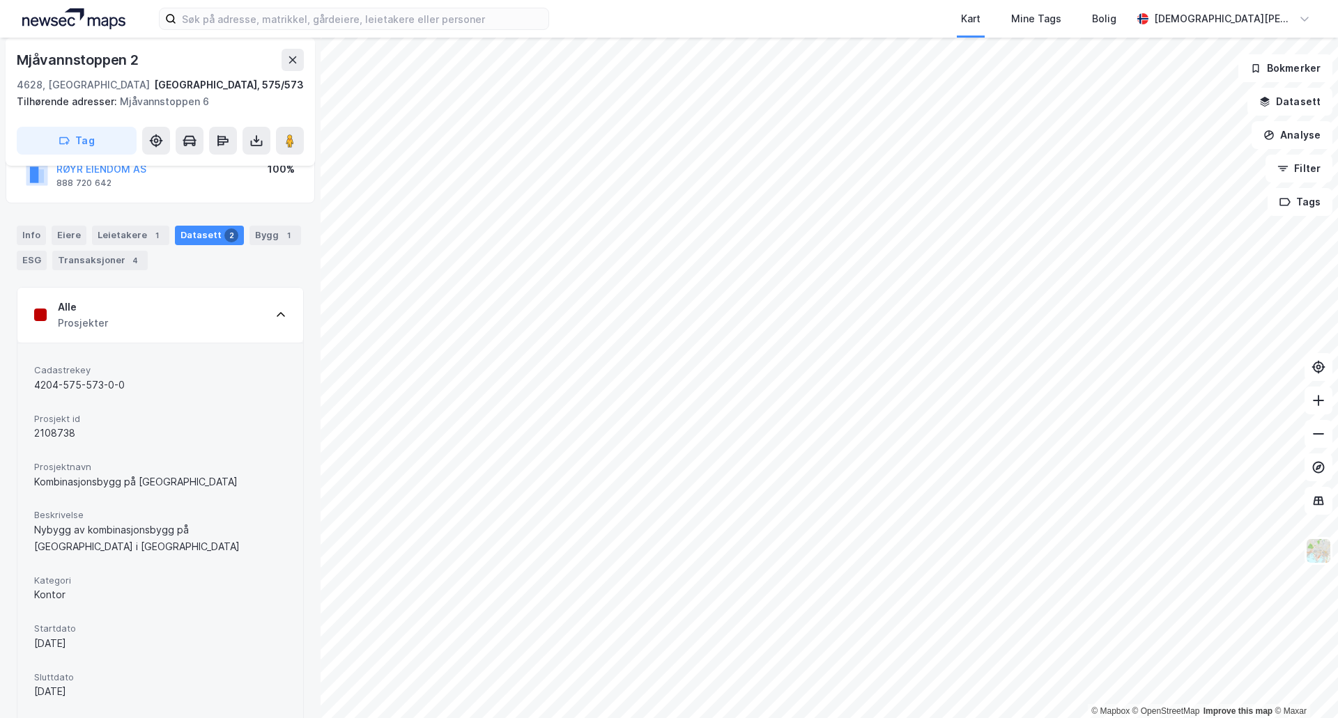
scroll to position [0, 0]
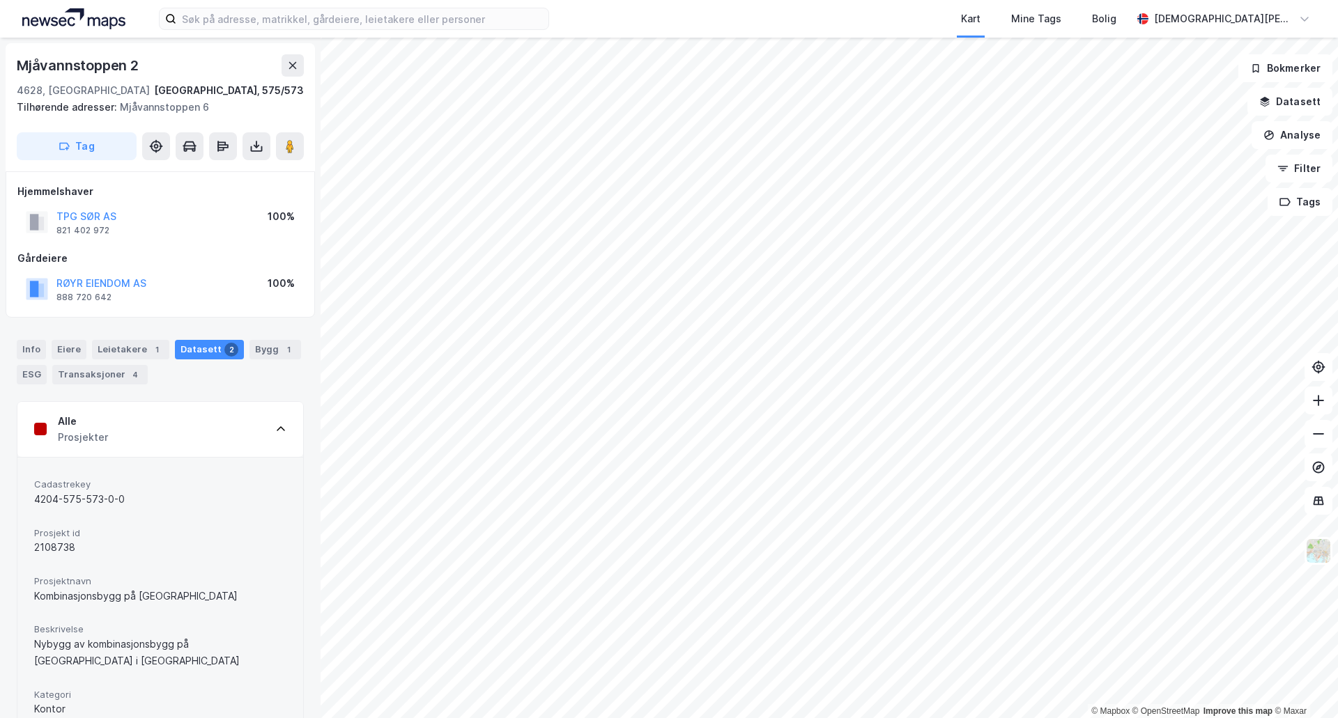
click at [233, 417] on div "Alle Prosjekter" at bounding box center [160, 430] width 286 height 56
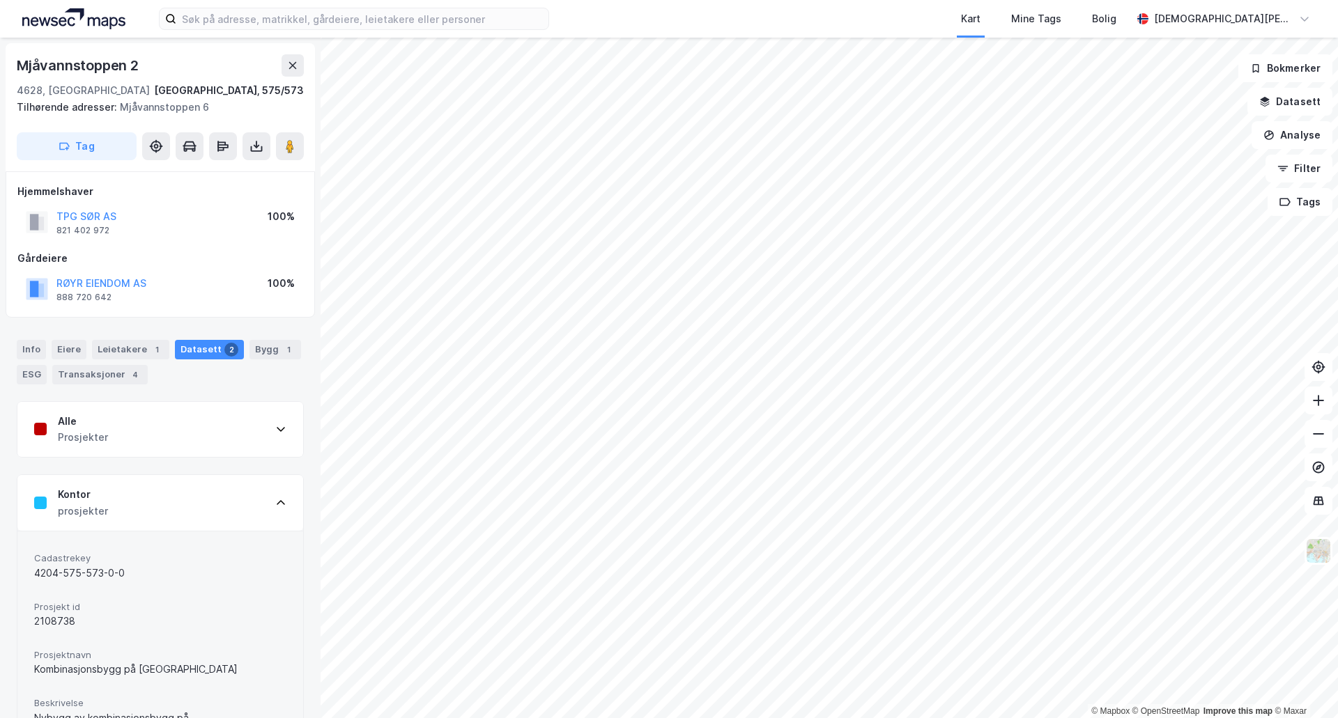
click at [228, 492] on div "Kontor prosjekter" at bounding box center [160, 503] width 286 height 56
click at [95, 381] on div "Transaksjoner 4" at bounding box center [99, 375] width 95 height 20
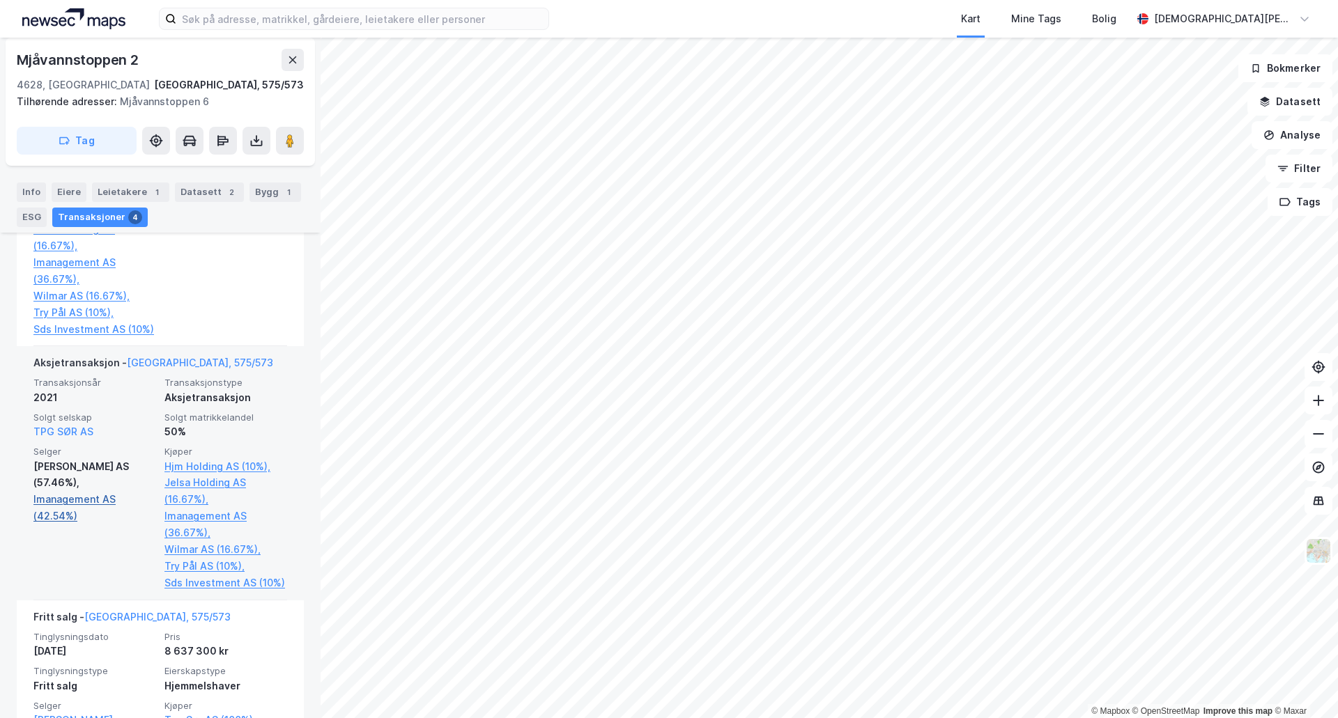
scroll to position [544, 0]
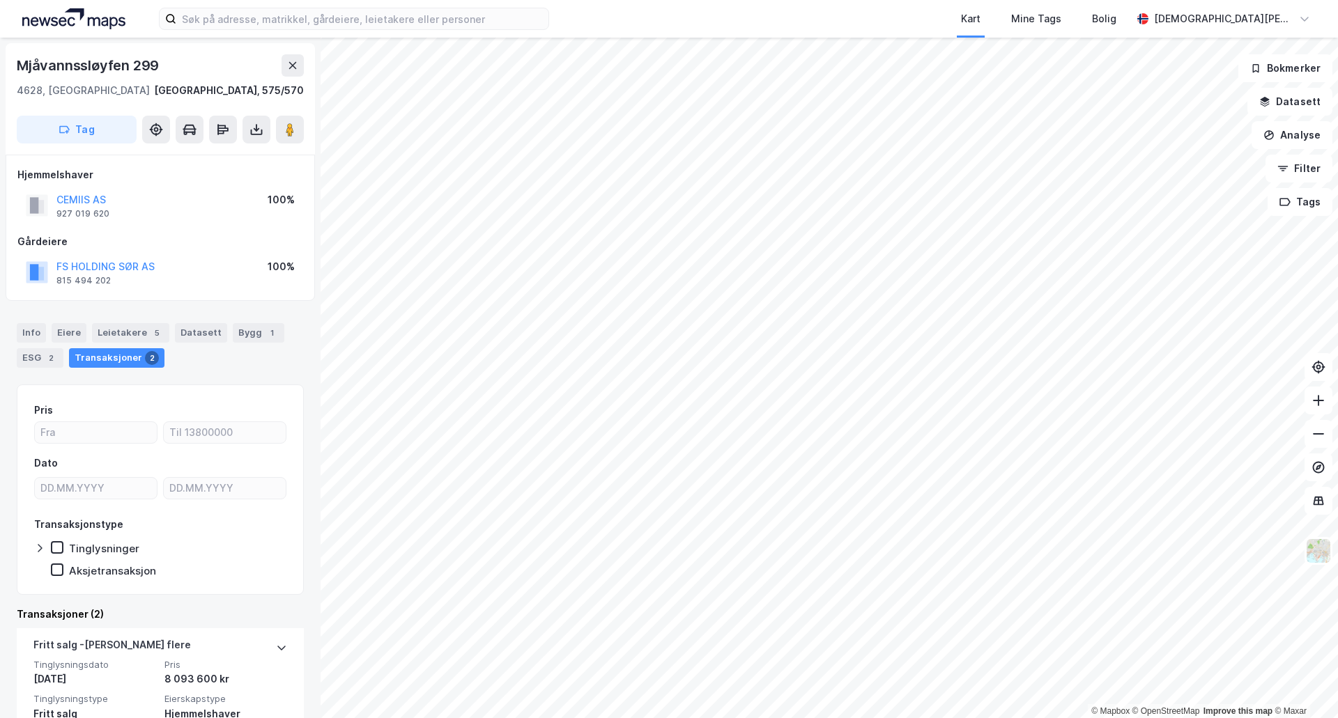
click at [1161, 0] on html "Kart Mine Tags Bolig [PERSON_NAME] © Mapbox © OpenStreetMap Improve this map © …" at bounding box center [669, 359] width 1338 height 718
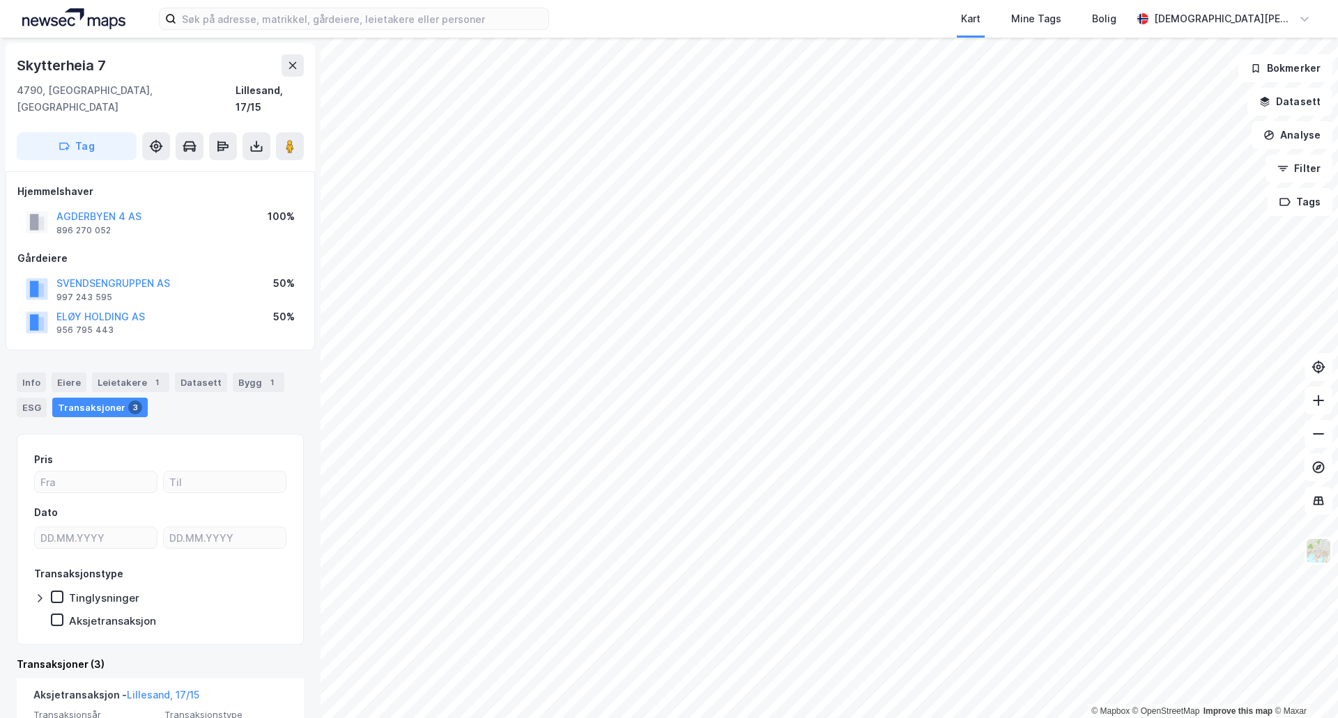
click at [134, 356] on div "Info [PERSON_NAME] 1 Datasett Bygg 1 ESG Transaksjoner 3" at bounding box center [160, 389] width 321 height 67
click at [128, 373] on div "Leietakere 1" at bounding box center [130, 383] width 77 height 20
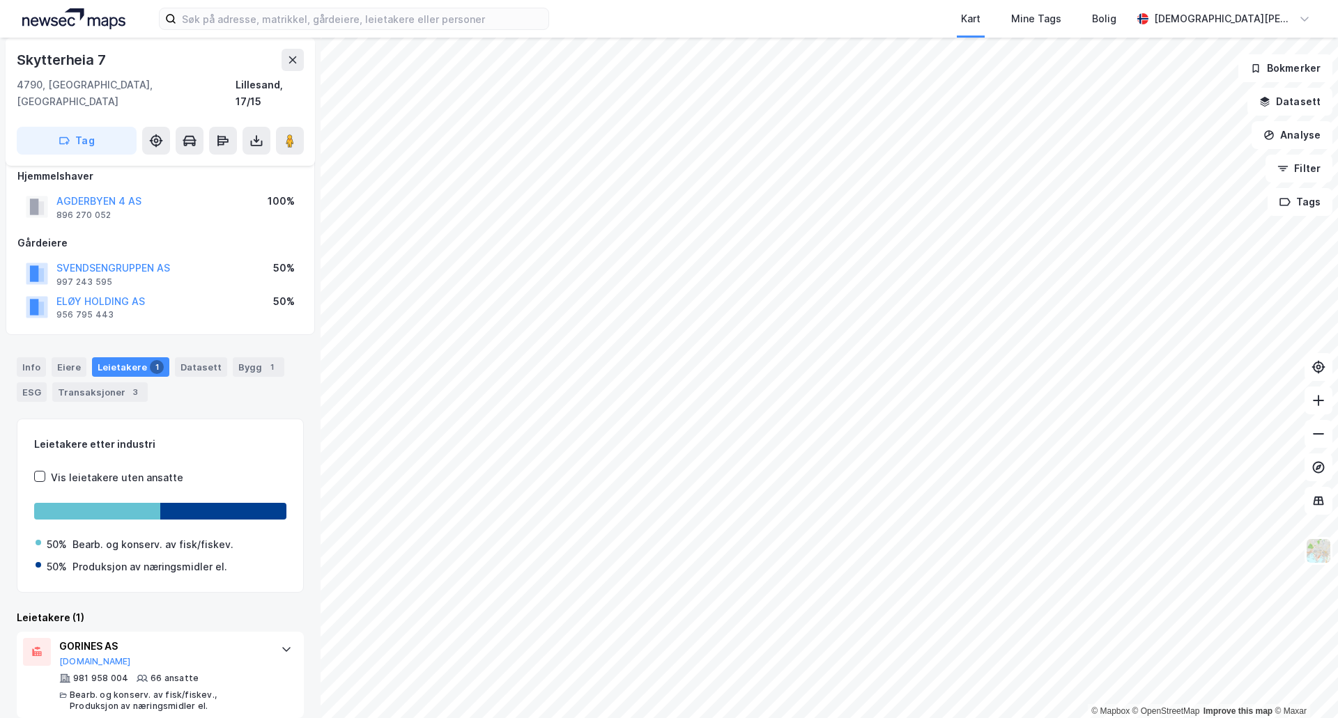
drag, startPoint x: 160, startPoint y: 646, endPoint x: 162, endPoint y: 589, distance: 57.2
click at [161, 646] on div "GORINES AS [DOMAIN_NAME]" at bounding box center [163, 652] width 208 height 29
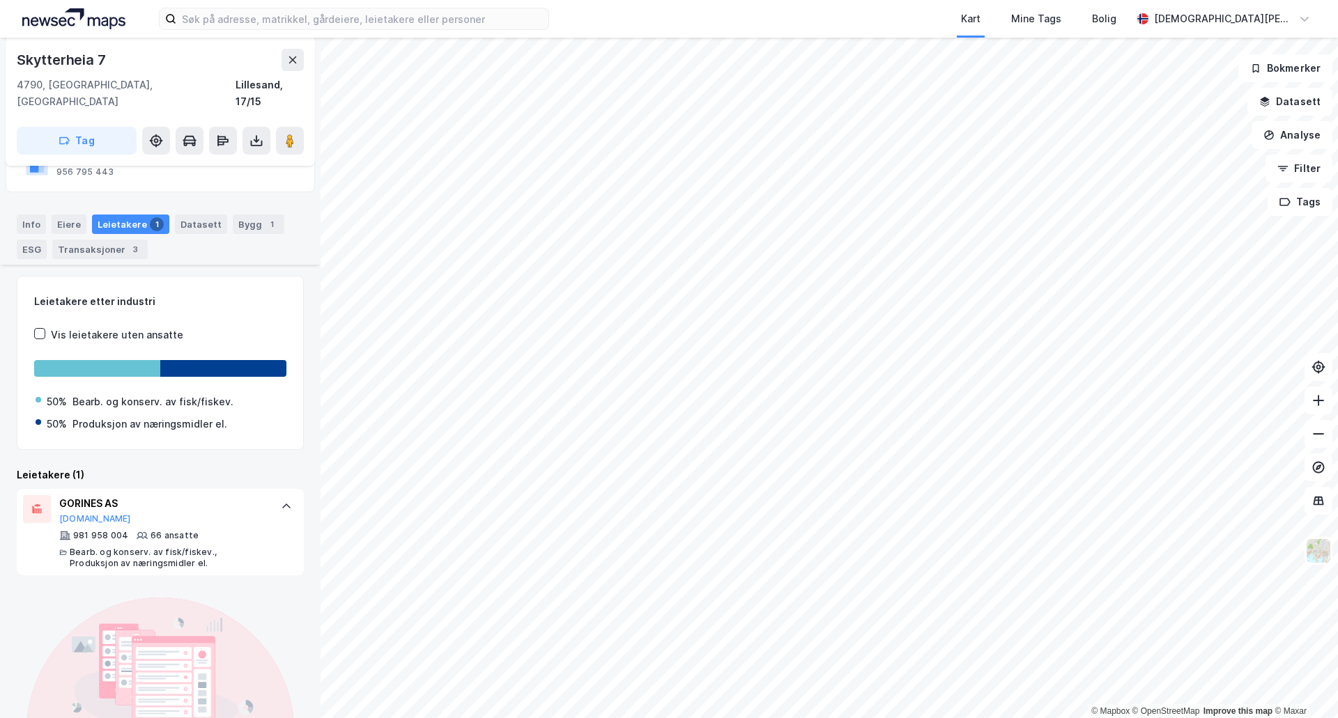
scroll to position [245, 0]
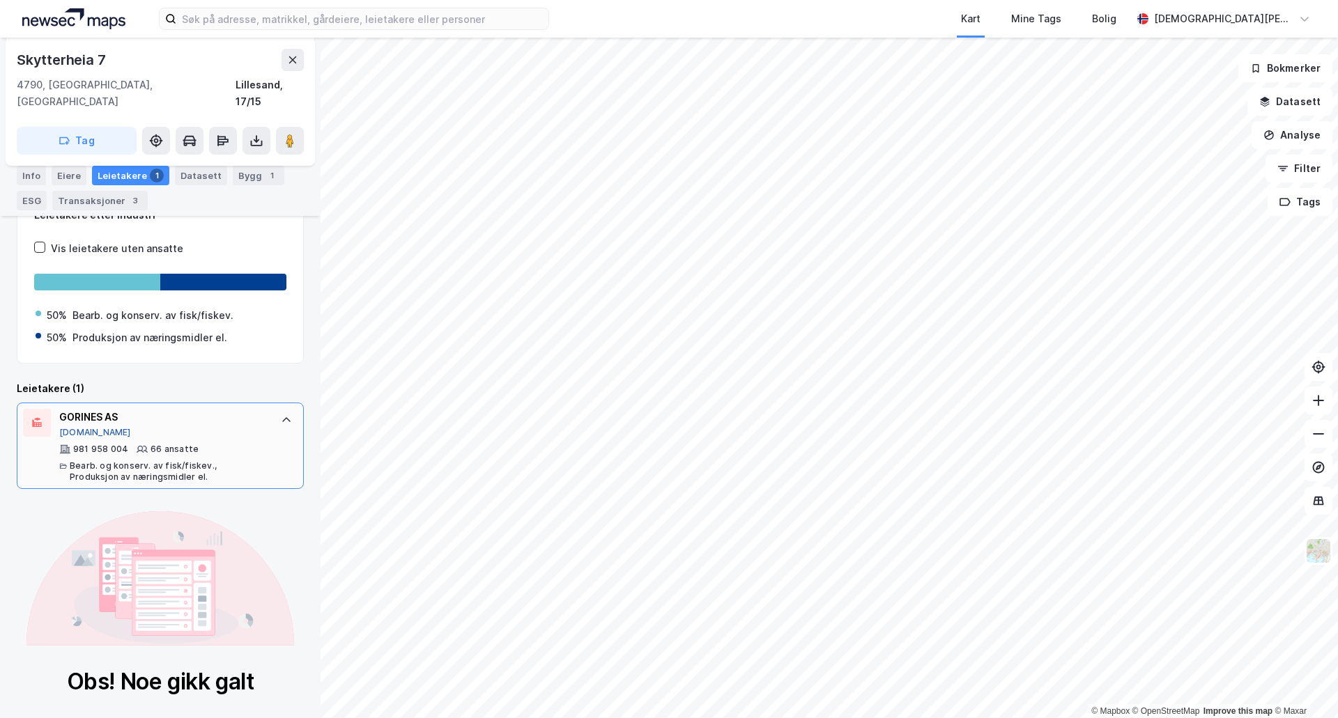
click at [78, 427] on button "[DOMAIN_NAME]" at bounding box center [95, 432] width 72 height 11
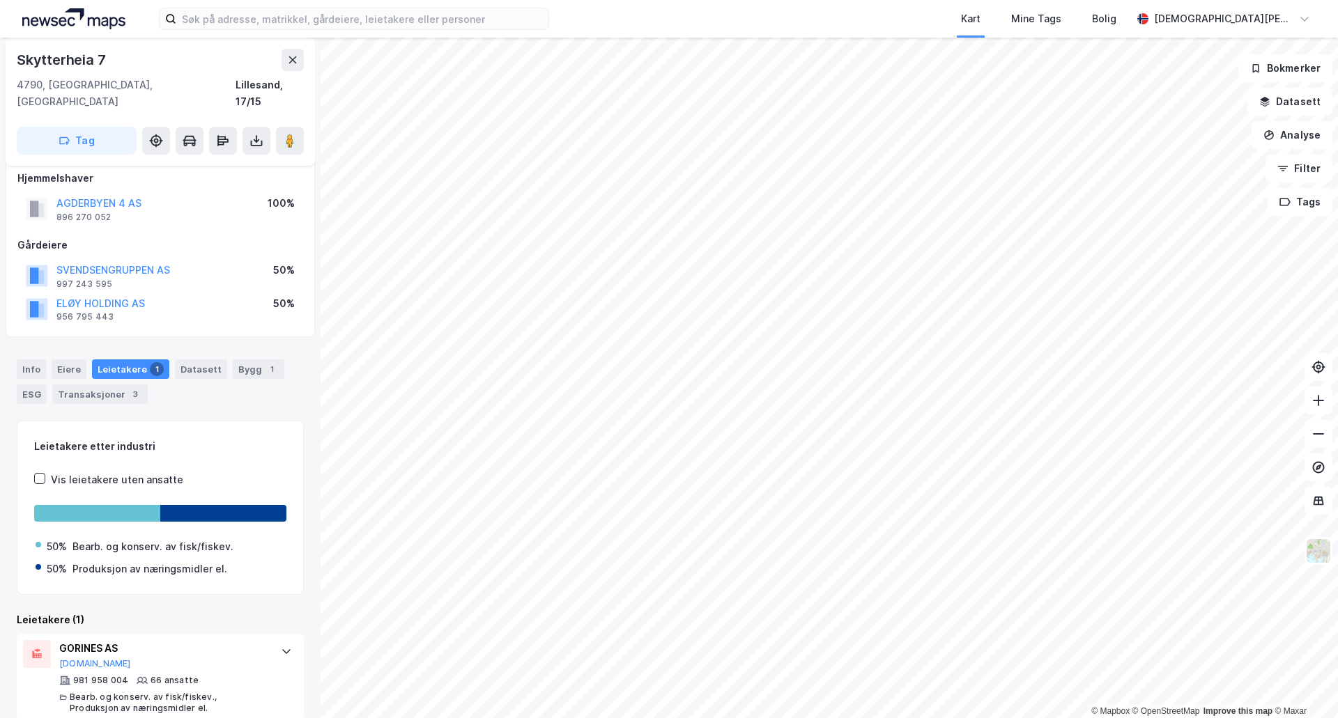
scroll to position [15, 0]
click at [37, 357] on div "Info" at bounding box center [31, 367] width 29 height 20
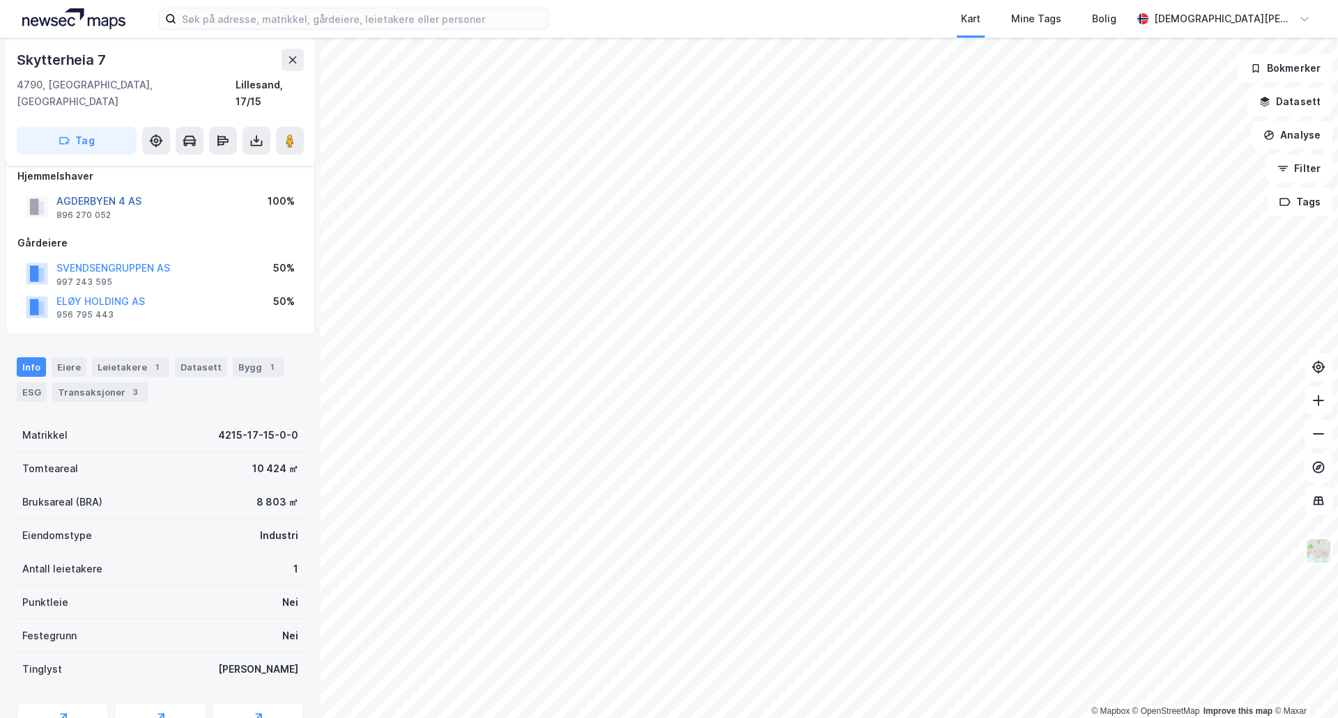
click at [0, 0] on button "AGDERBYEN 4 AS" at bounding box center [0, 0] width 0 height 0
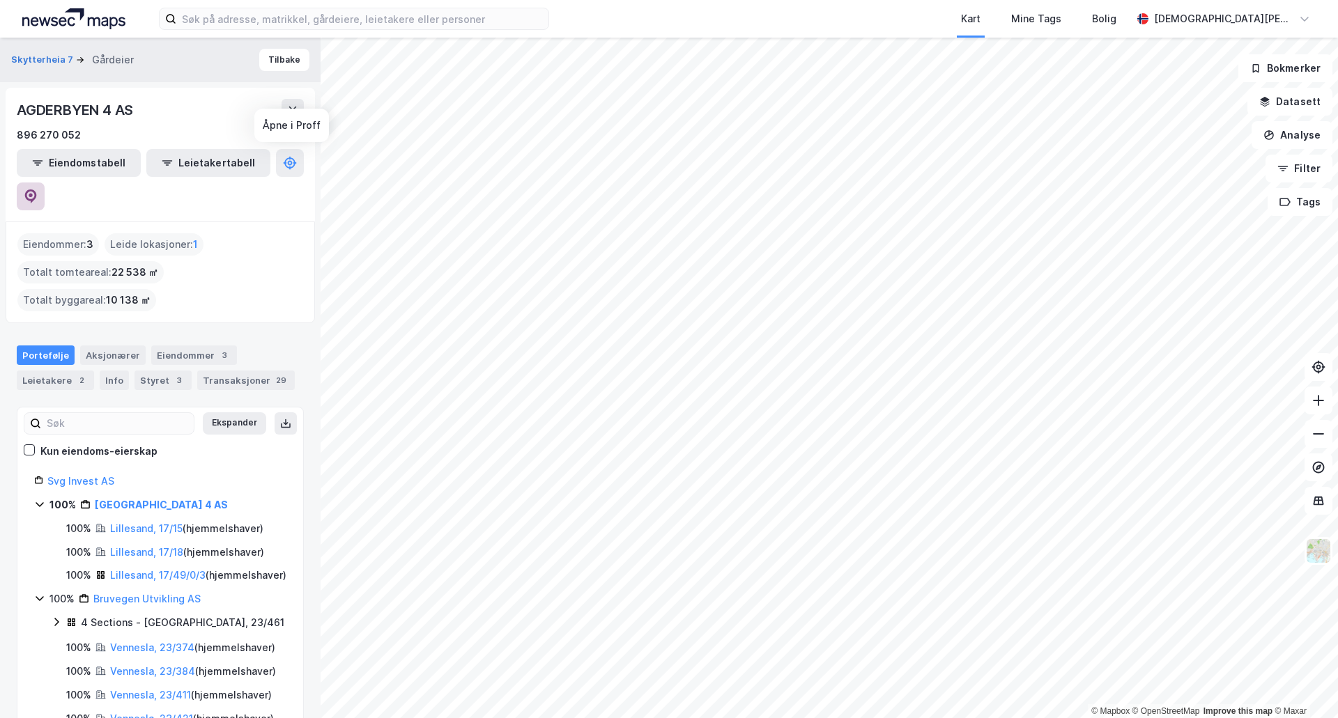
click at [37, 190] on icon at bounding box center [31, 197] width 12 height 14
drag, startPoint x: 337, startPoint y: 20, endPoint x: 335, endPoint y: 9, distance: 10.5
click at [337, 19] on input at bounding box center [362, 18] width 372 height 21
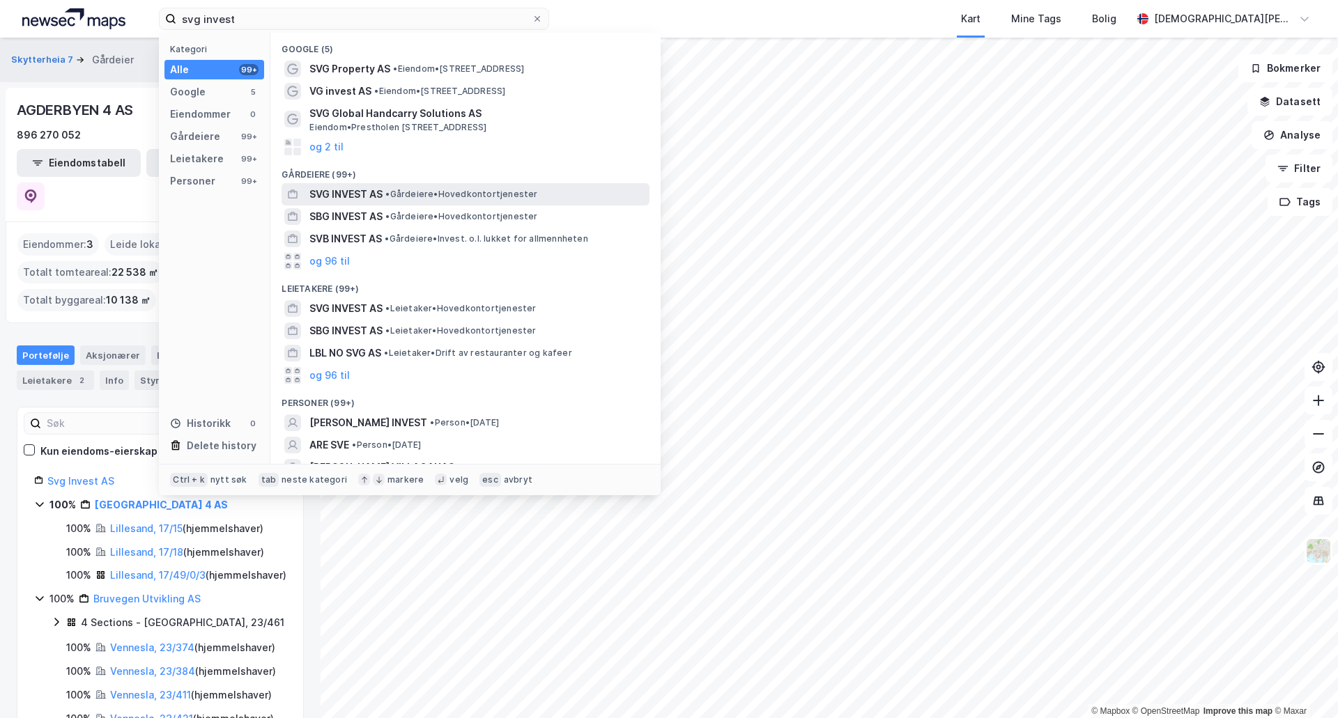
click at [412, 200] on div "SVG INVEST AS • Gårdeiere • Hovedkontortjenester" at bounding box center [477, 194] width 337 height 17
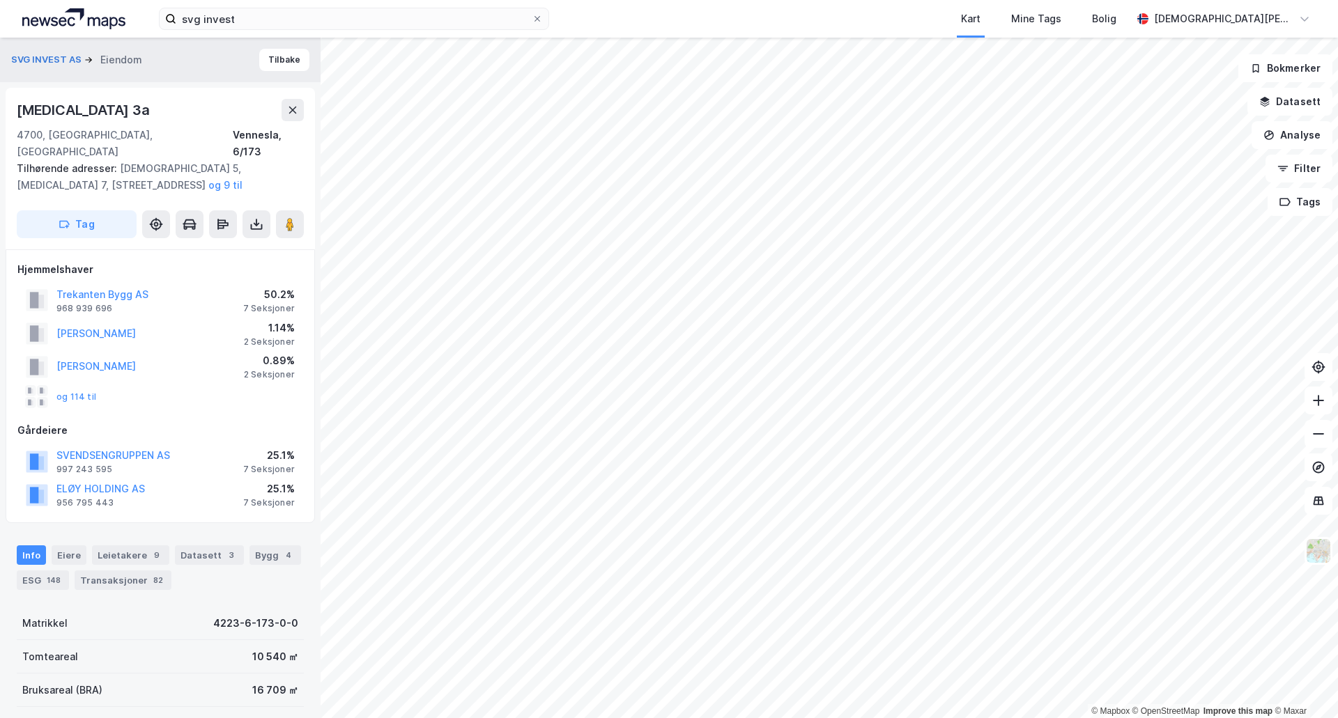
scroll to position [15, 0]
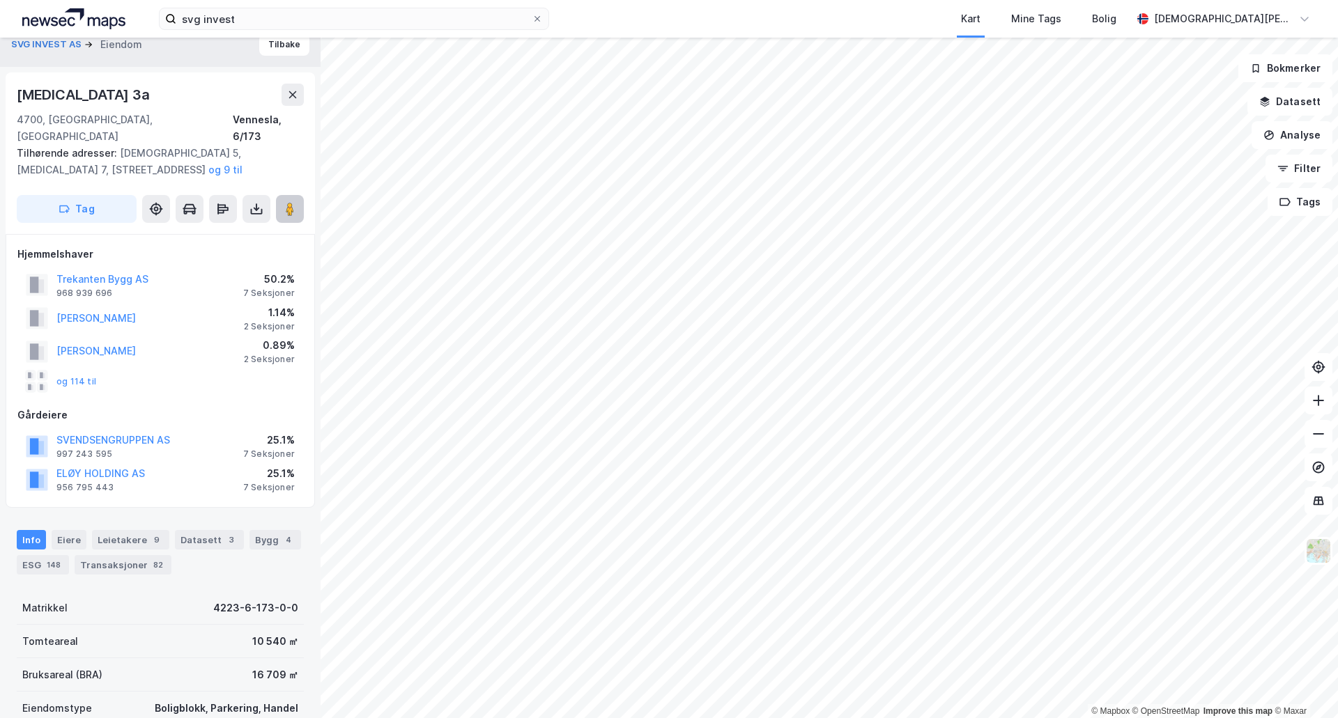
click at [283, 202] on button at bounding box center [290, 209] width 28 height 28
click at [387, 31] on div "svg invest Kart Mine Tags Bolig [PERSON_NAME]" at bounding box center [669, 19] width 1338 height 38
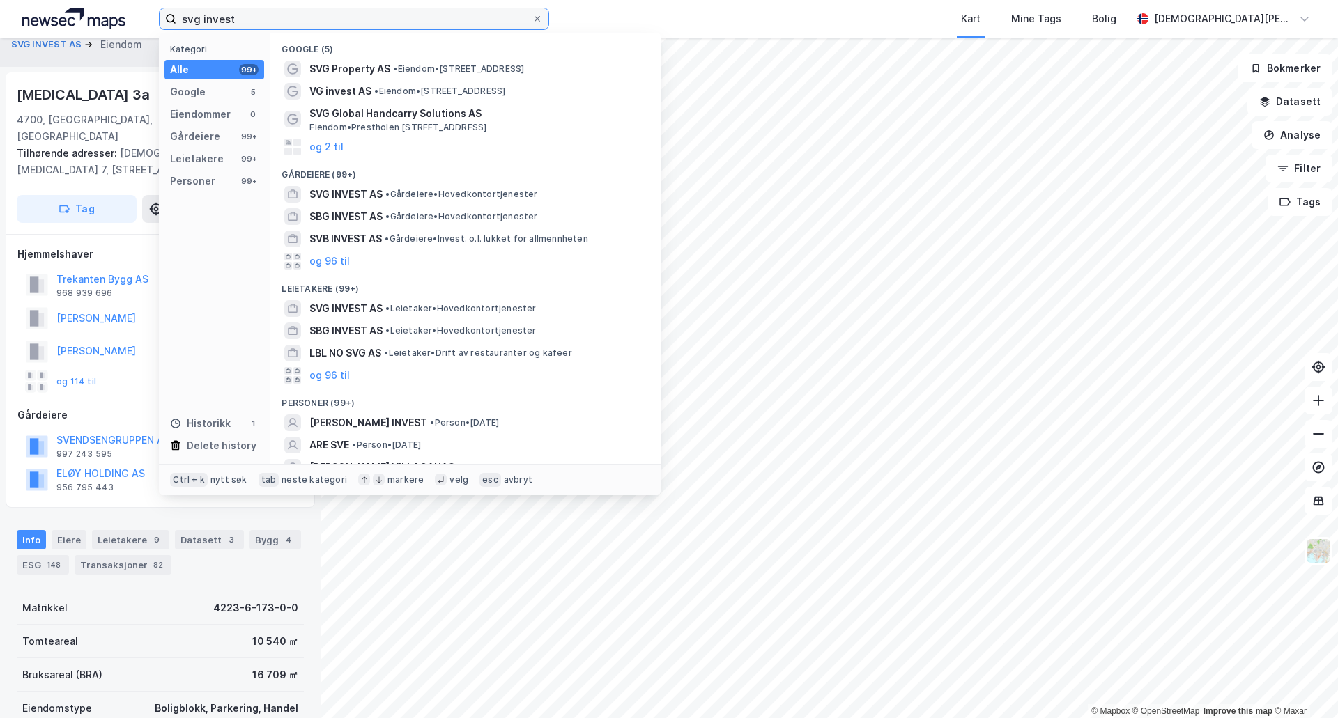
click at [385, 20] on input "svg invest" at bounding box center [353, 18] width 355 height 21
paste input "[STREET_ADDRESS],"
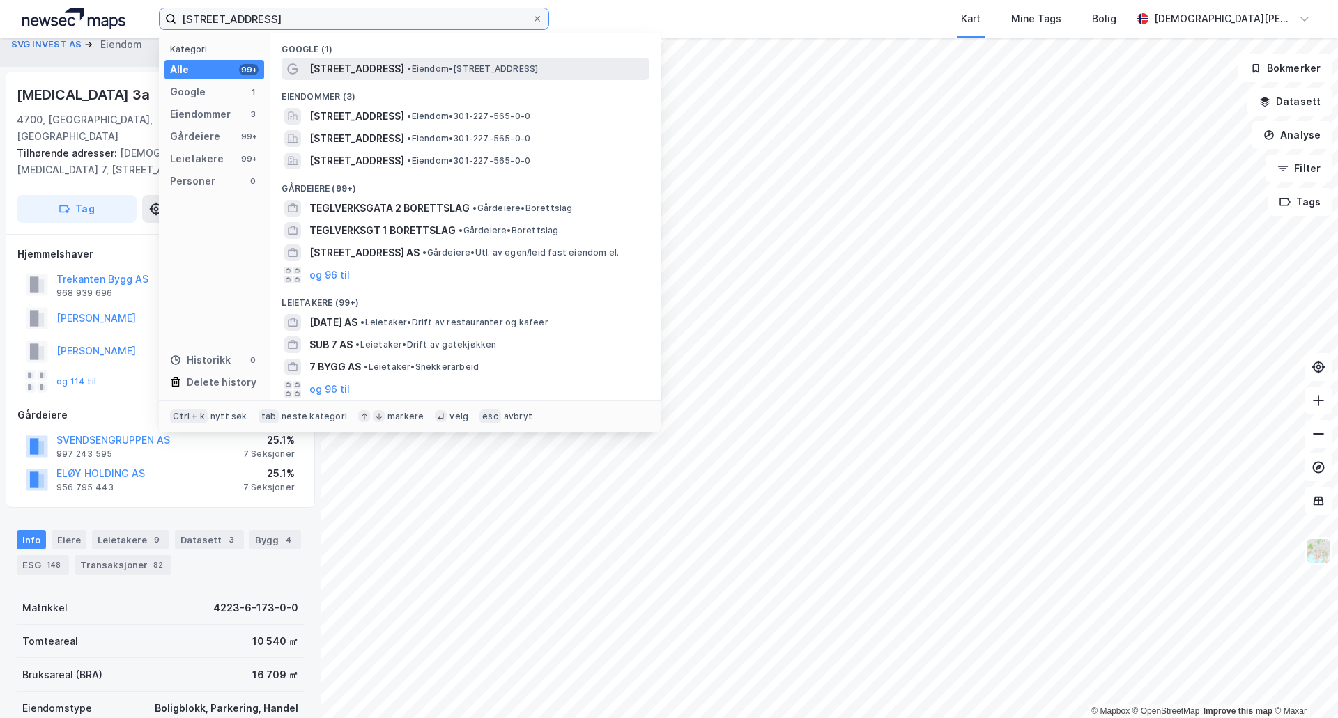
type input "[STREET_ADDRESS]"
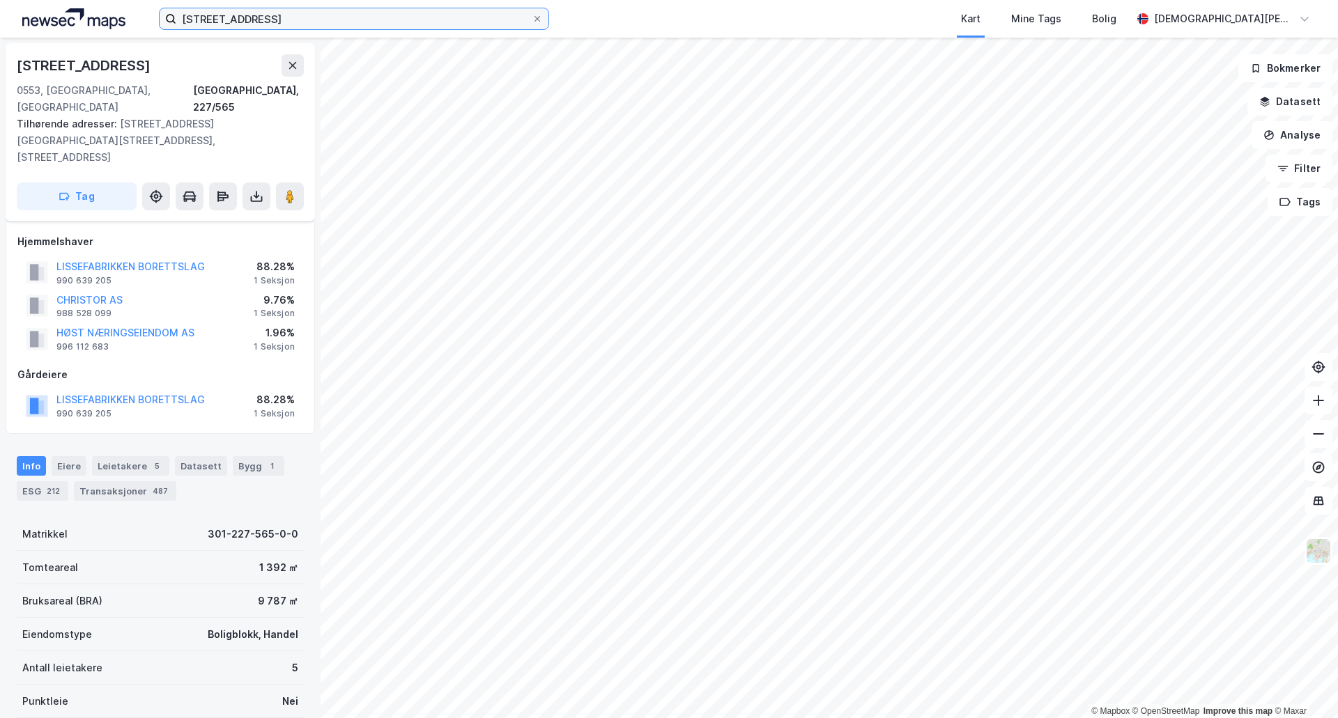
scroll to position [15, 0]
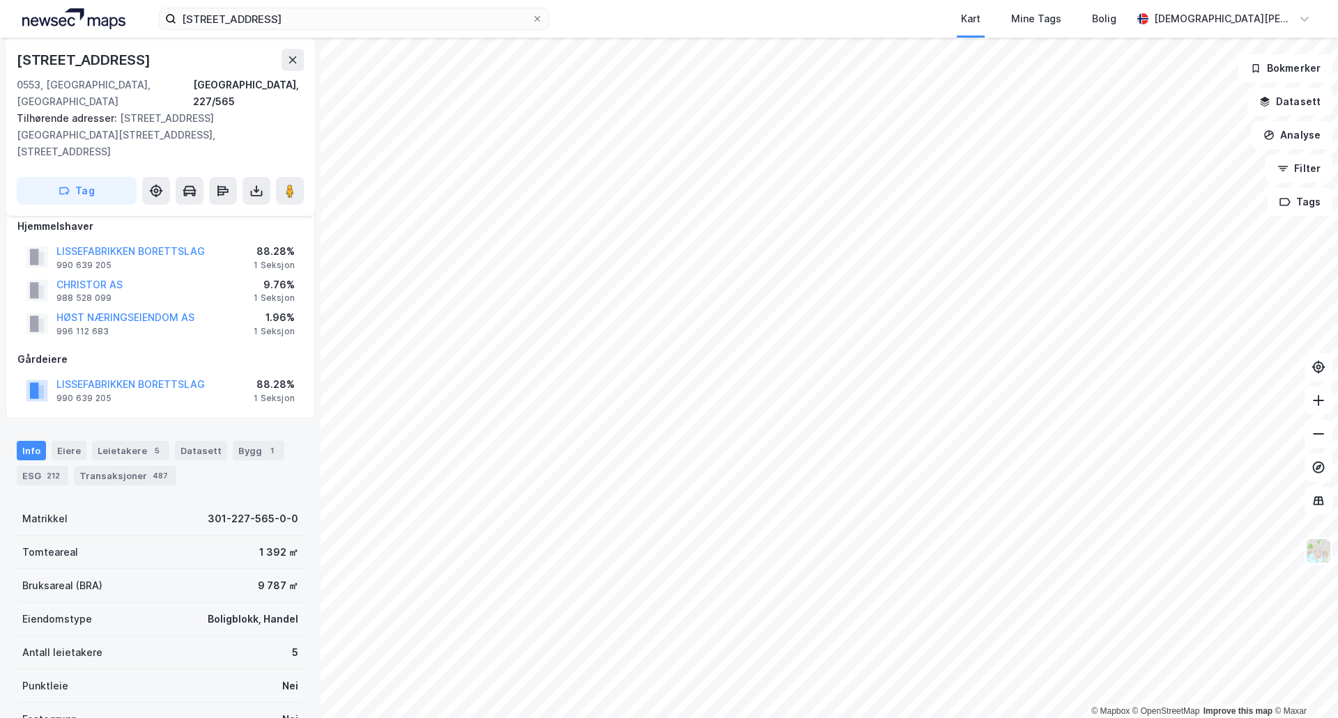
click at [724, 12] on div "Kart Mine Tags Bolig" at bounding box center [874, 19] width 516 height 38
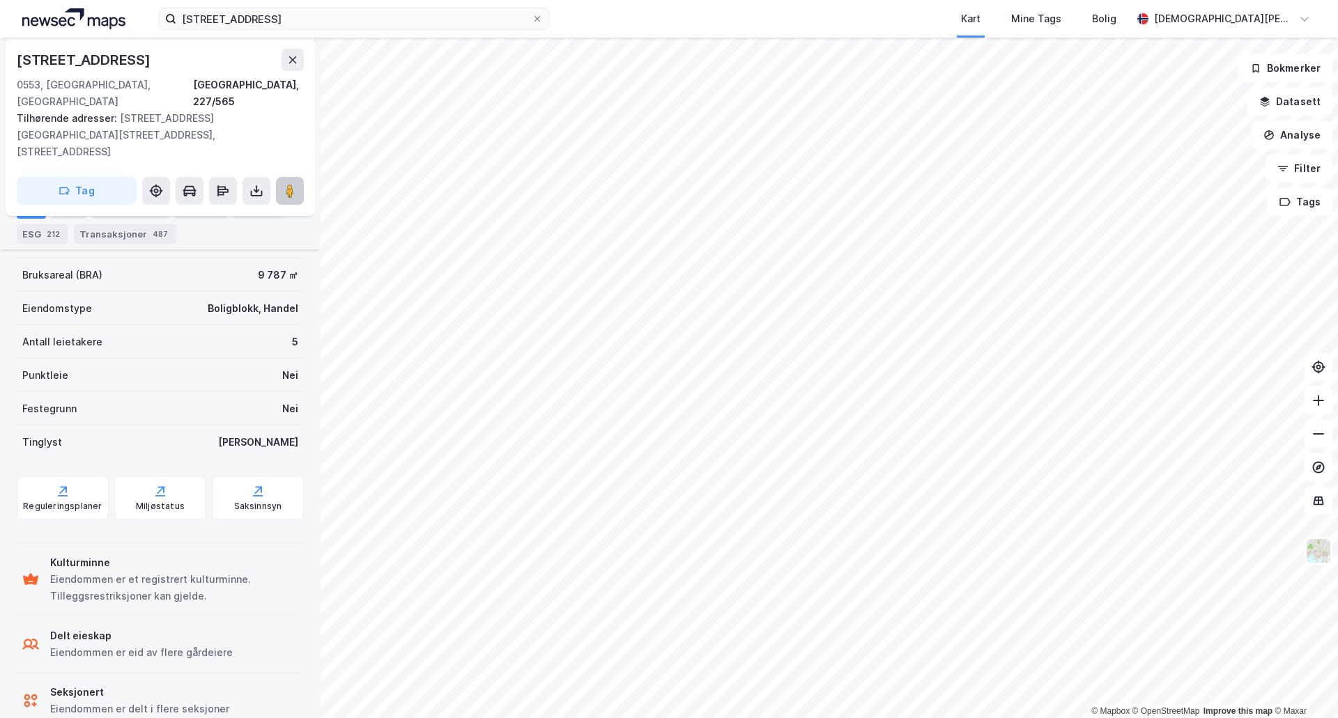
click at [300, 177] on button at bounding box center [290, 191] width 28 height 28
click at [1025, 32] on div "Teglverksgata 7 Kart Mine Tags Bolig [PERSON_NAME] © Mapbox © OpenStreetMap Imp…" at bounding box center [669, 359] width 1338 height 718
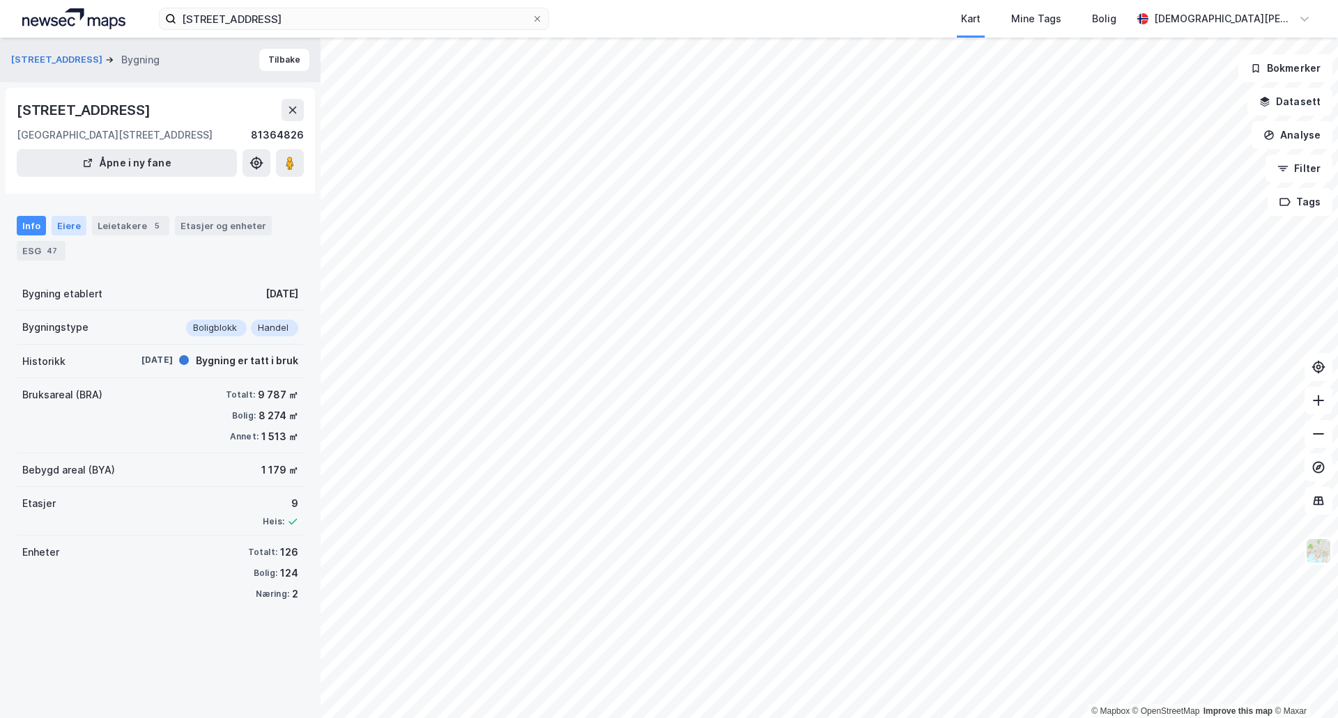
click at [77, 236] on div "Eiere" at bounding box center [69, 226] width 35 height 20
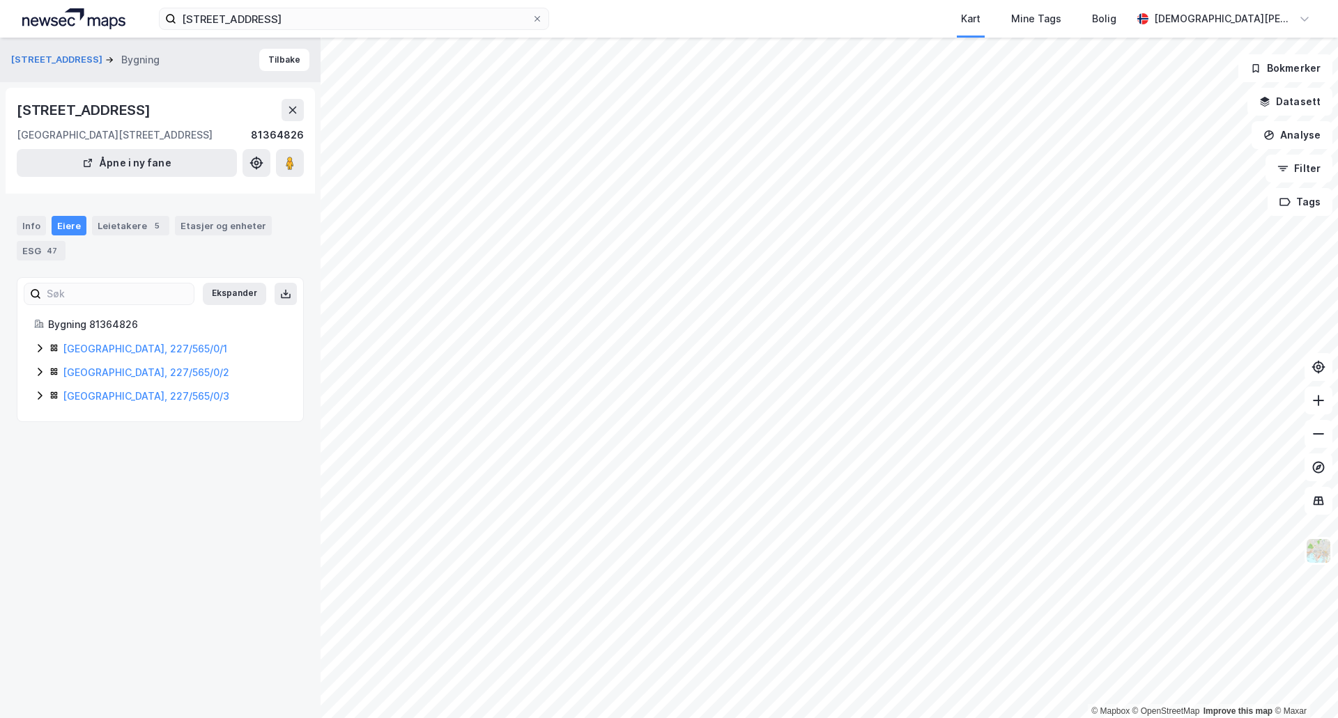
click at [1164, 0] on html "Teglverksgata 7 Kart Mine Tags Bolig [PERSON_NAME] © Mapbox © OpenStreetMap Imp…" at bounding box center [669, 359] width 1338 height 718
